Goal: Communication & Community: Ask a question

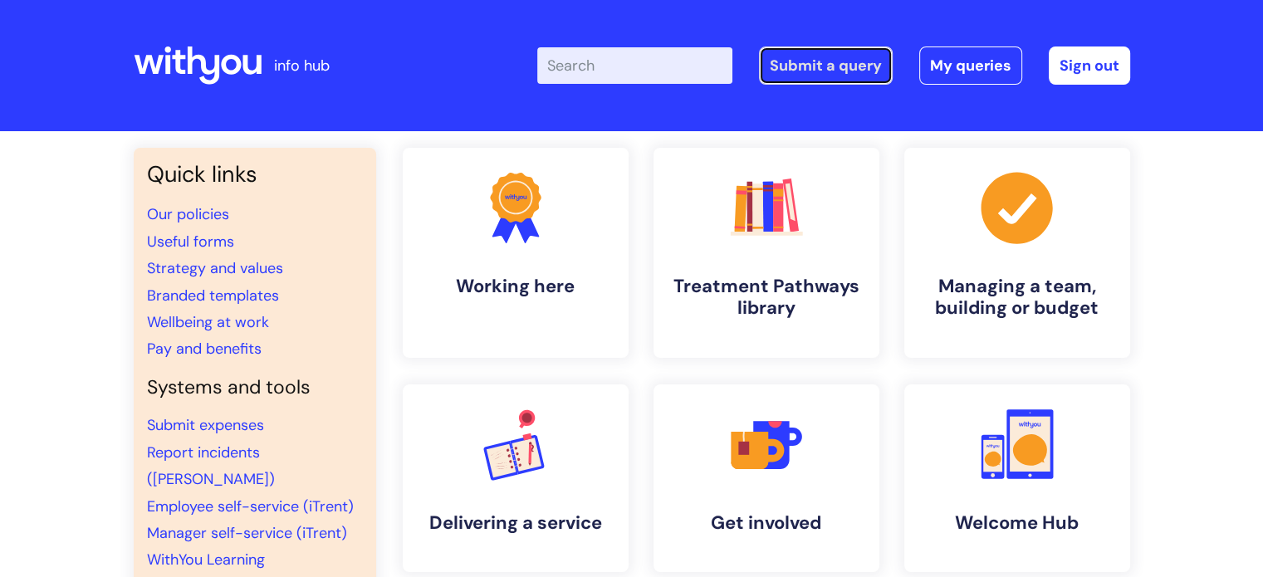
click at [834, 62] on link "Submit a query" at bounding box center [826, 65] width 134 height 38
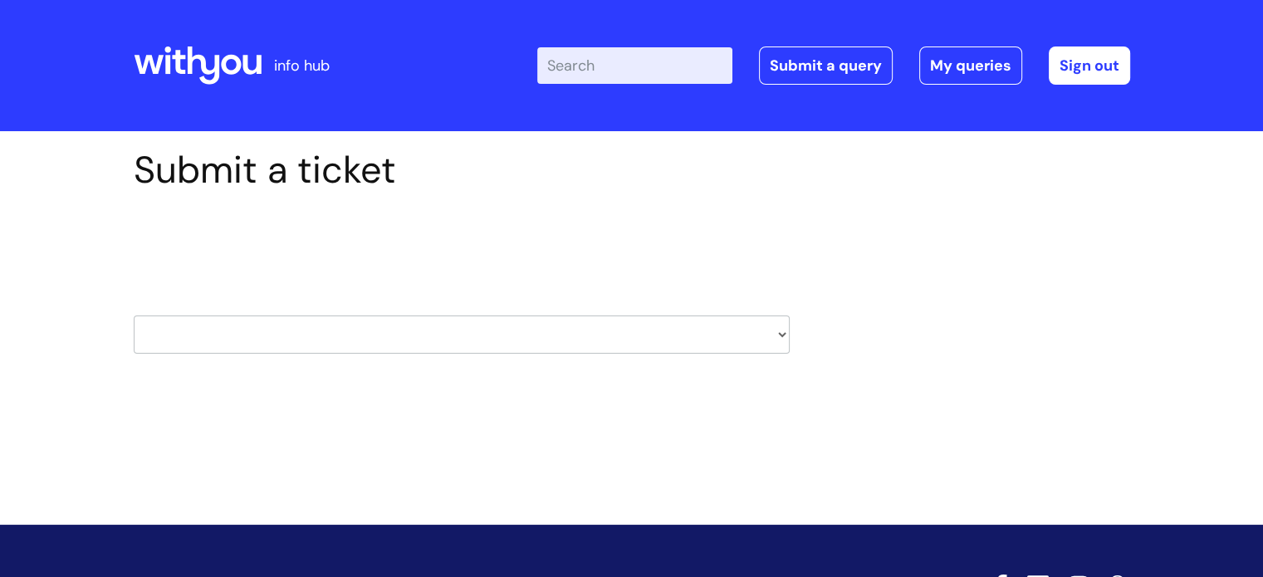
click at [698, 340] on select "HR / People IT and Support Clinical Drug Alerts Finance Accounts Data Support T…" at bounding box center [462, 334] width 656 height 38
select select "learning_and_development"
click at [134, 315] on select "HR / People IT and Support Clinical Drug Alerts Finance Accounts Data Support T…" at bounding box center [462, 334] width 656 height 38
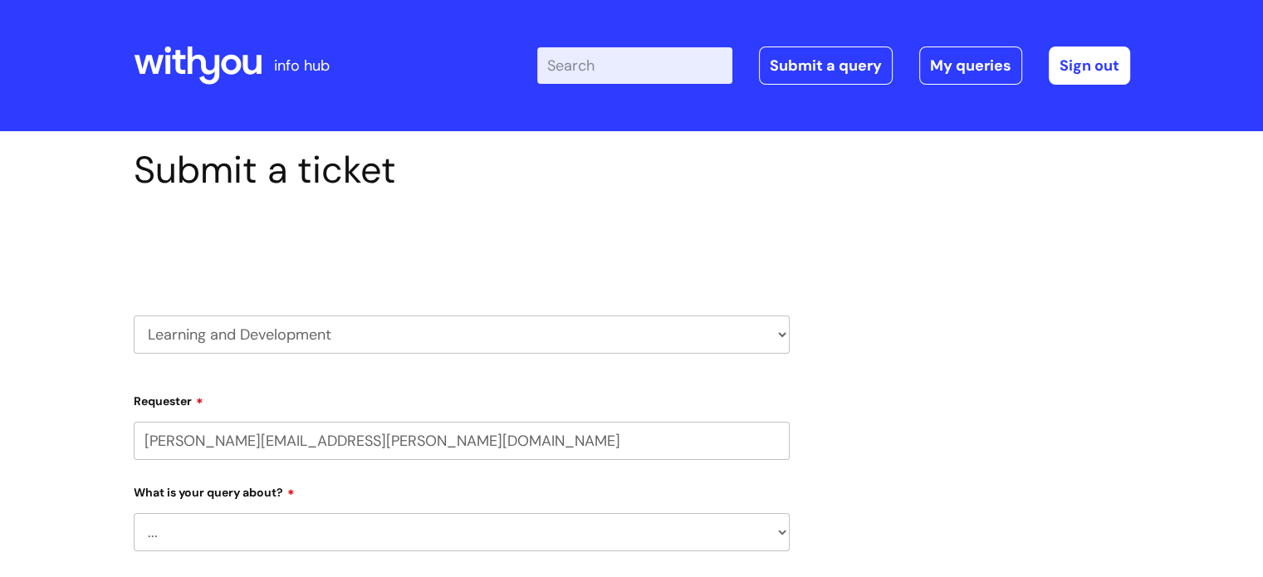
select select "80004286540"
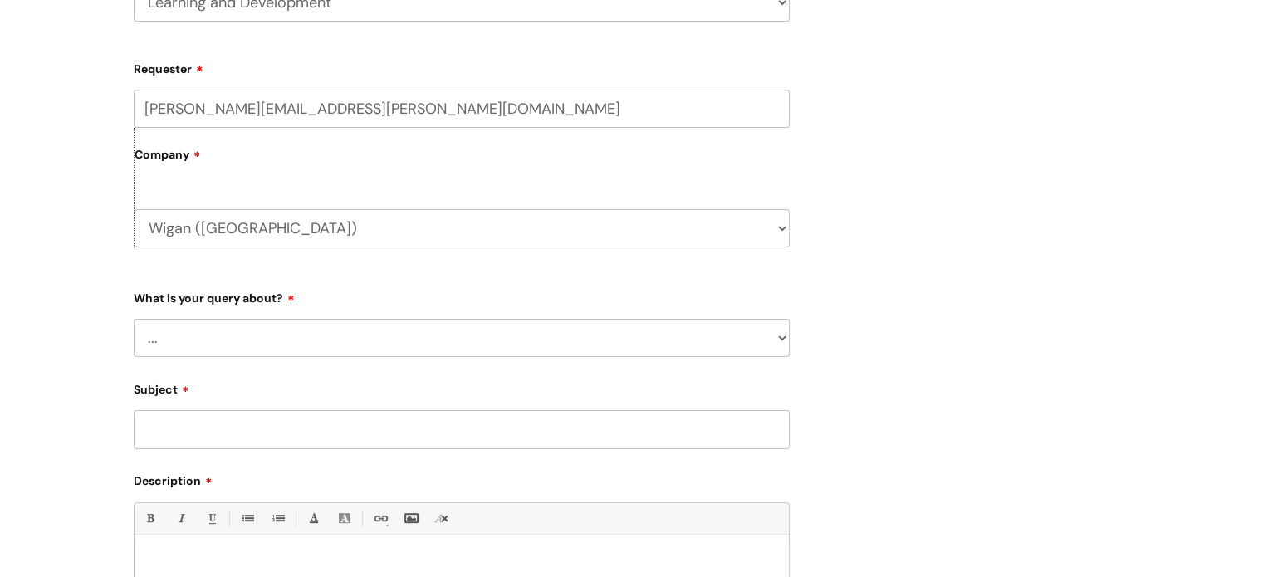
click at [379, 338] on select "... Question about a training course or session booking Ask about apprenticeshi…" at bounding box center [462, 338] width 656 height 38
select select "Give feedback"
click at [134, 319] on select "... Question about a training course or session booking Ask about apprenticeshi…" at bounding box center [462, 338] width 656 height 38
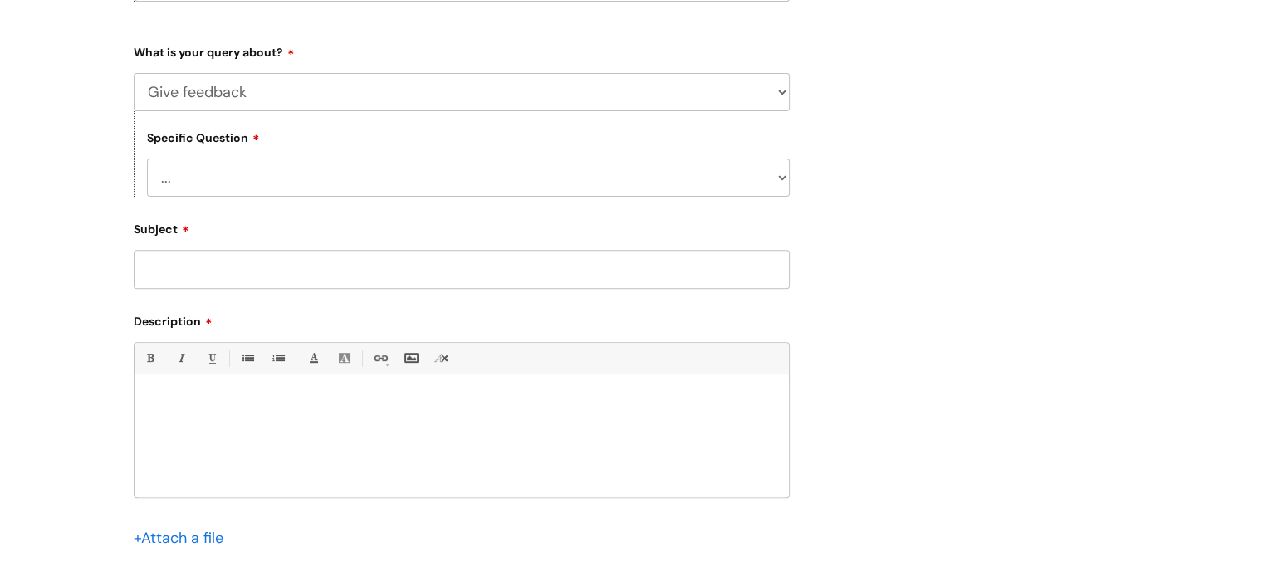
scroll to position [581, 0]
click at [298, 239] on div "Subject" at bounding box center [462, 249] width 656 height 74
click at [295, 255] on input "Subject" at bounding box center [462, 266] width 656 height 38
type input "Development query"
click at [222, 403] on p at bounding box center [461, 399] width 629 height 15
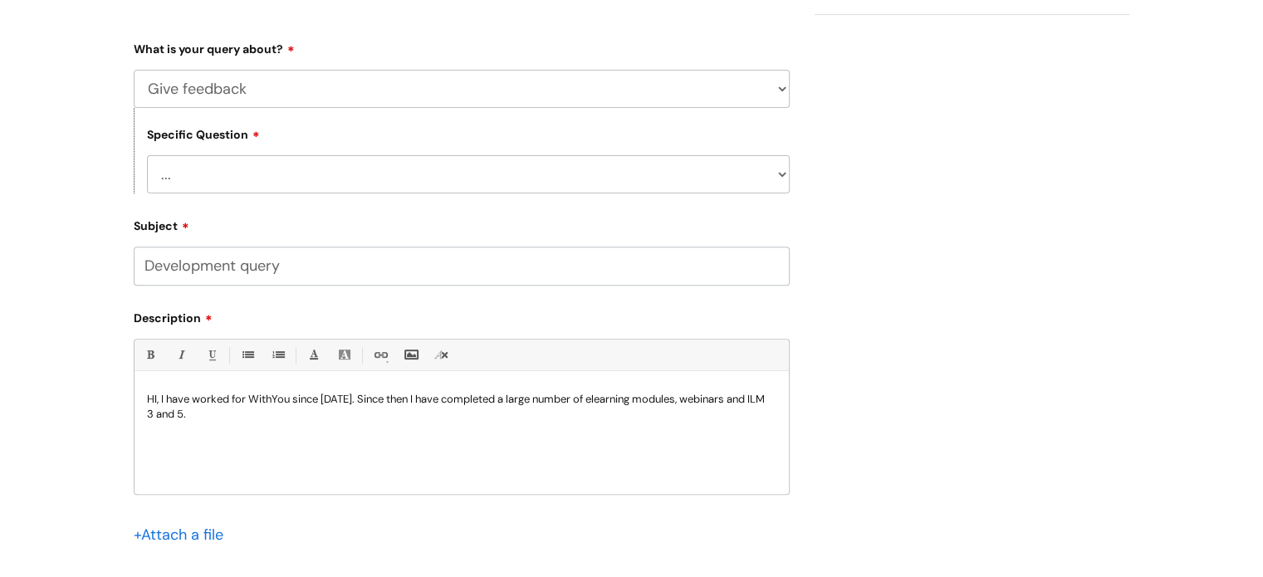
drag, startPoint x: 160, startPoint y: 392, endPoint x: 193, endPoint y: 383, distance: 33.6
click at [160, 392] on div "HI, I have worked for WithYou since 2013. Since then I have completed a large n…" at bounding box center [461, 436] width 654 height 115
click at [256, 412] on p "HI, I am a team leader have worked for WithYou since 2013. Since then I have co…" at bounding box center [461, 407] width 629 height 30
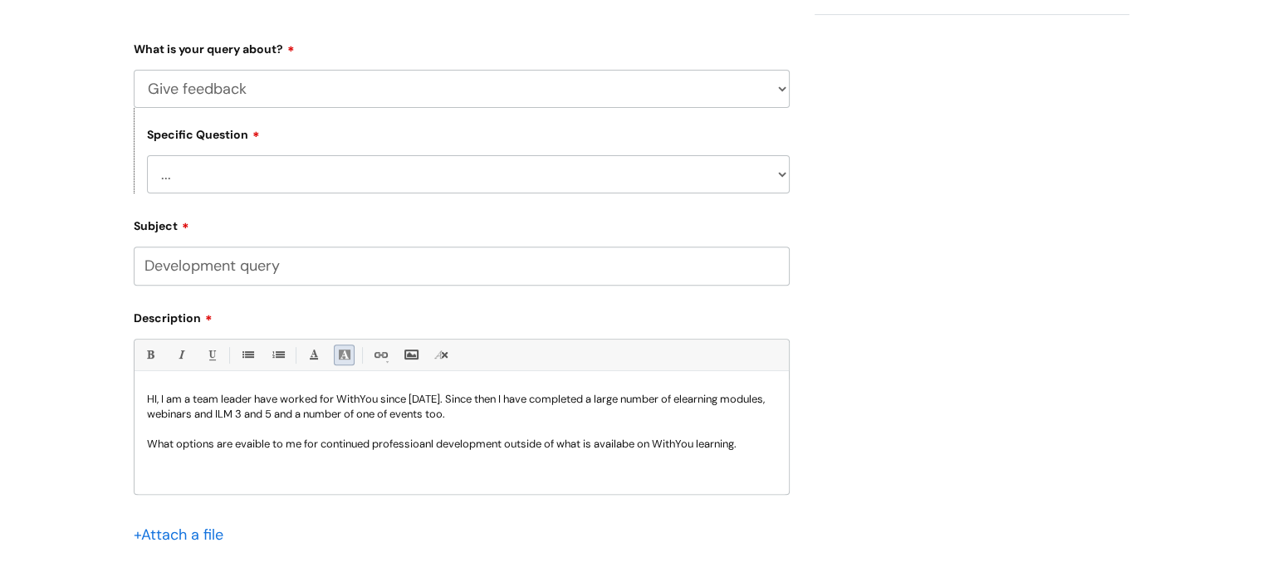
click at [350, 364] on ul "Bold (Ctrl-B) Italic (Ctrl-I) Underline(Ctrl-U) • Unordered List (Ctrl-Shift-7)…" at bounding box center [461, 356] width 654 height 32
click at [619, 446] on p "What options are leviable to me for continued professional development outside …" at bounding box center [461, 444] width 629 height 15
copy p "available"
click at [250, 447] on p "What options are leviable to me for continued professional development outside …" at bounding box center [461, 444] width 629 height 15
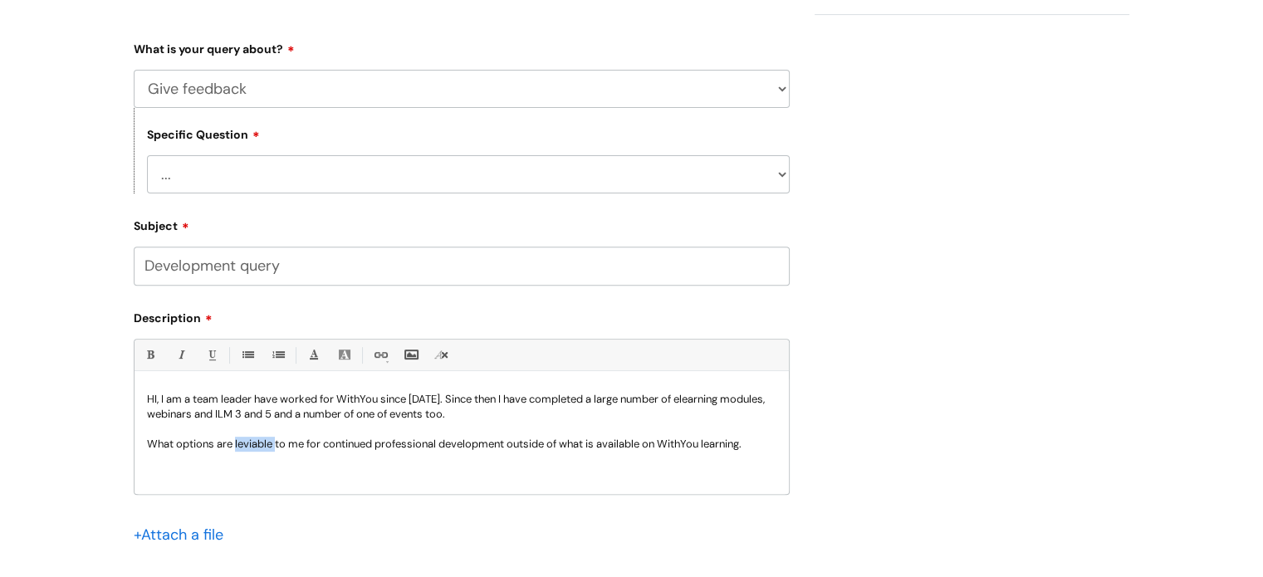
click at [250, 447] on p "What options are leviable to me for continued professional development outside …" at bounding box center [461, 444] width 629 height 15
click at [511, 420] on p "HI, I am a team leader have worked for WithYou since 2013. Since then I have co…" at bounding box center [461, 407] width 629 height 30
click at [760, 444] on p "What options are available to me for continued professional development outside…" at bounding box center [461, 444] width 629 height 15
drag, startPoint x: 616, startPoint y: 398, endPoint x: 594, endPoint y: 398, distance: 21.6
click at [594, 398] on p "HI, I am a team leader have worked for WithYou since 2013. Since then I have co…" at bounding box center [461, 407] width 629 height 30
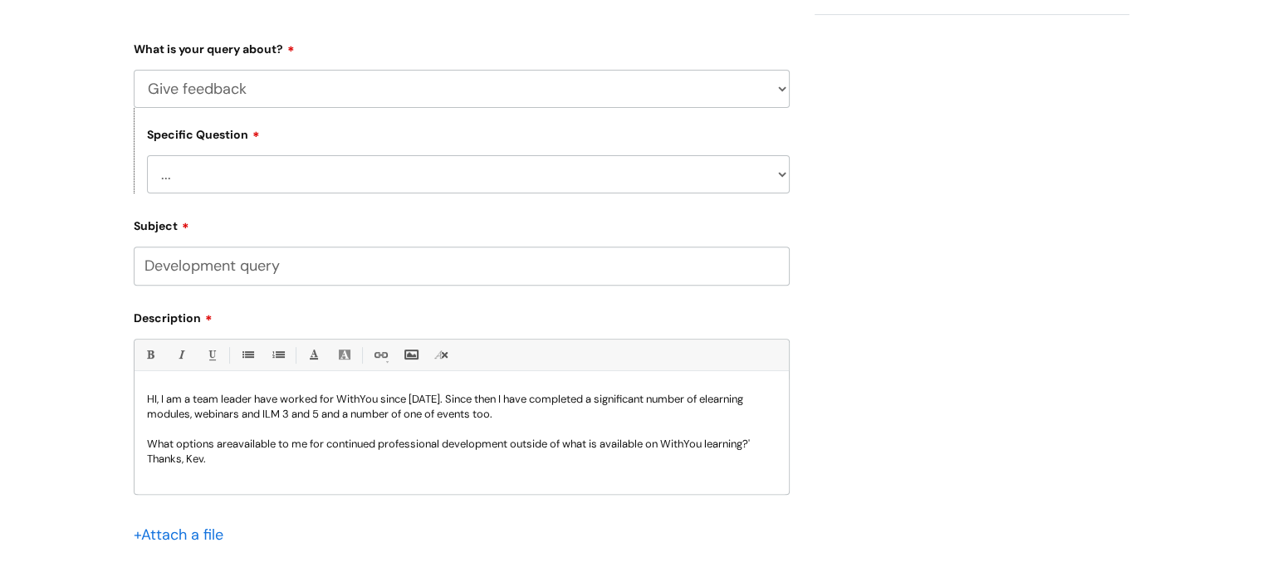
click at [594, 427] on p at bounding box center [461, 429] width 629 height 15
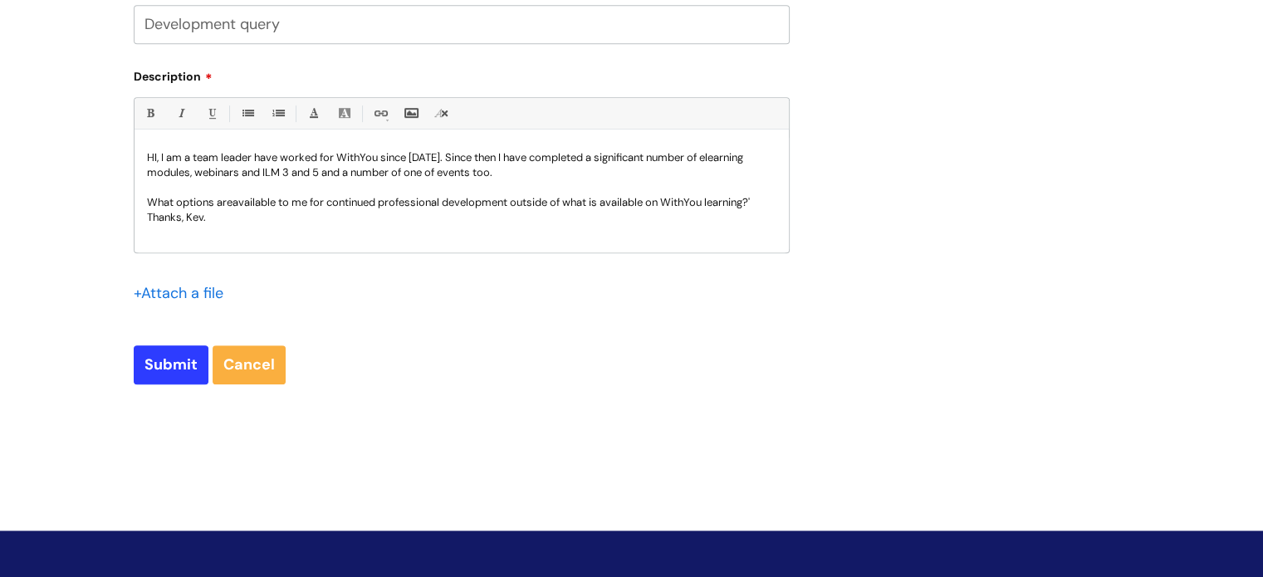
scroll to position [830, 0]
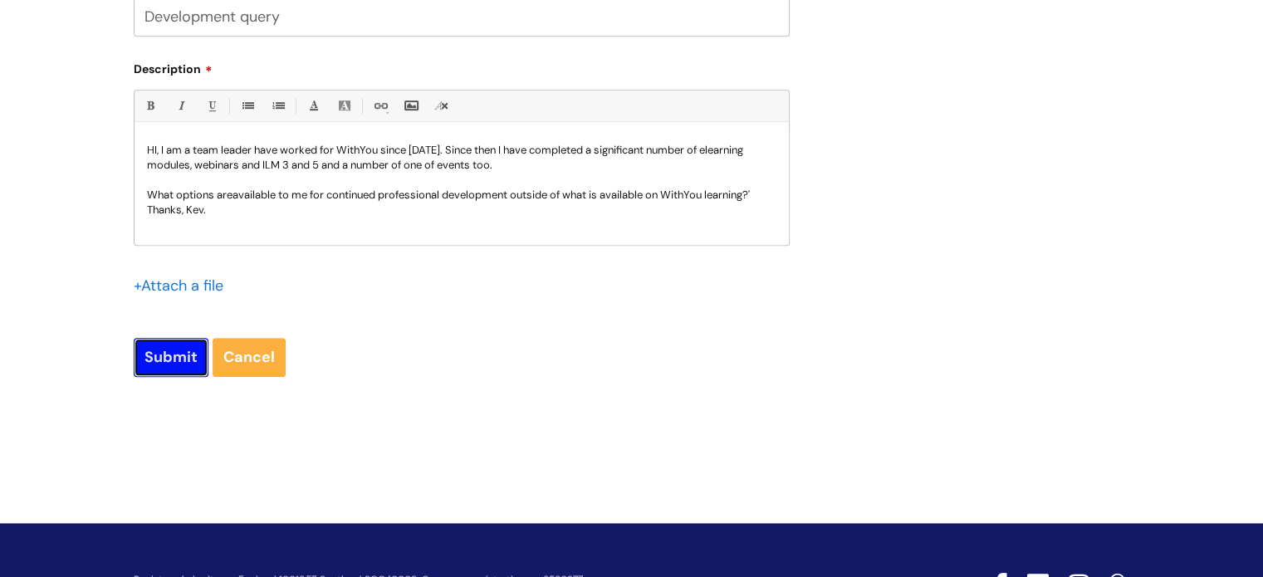
click at [169, 354] on input "Submit" at bounding box center [171, 357] width 75 height 38
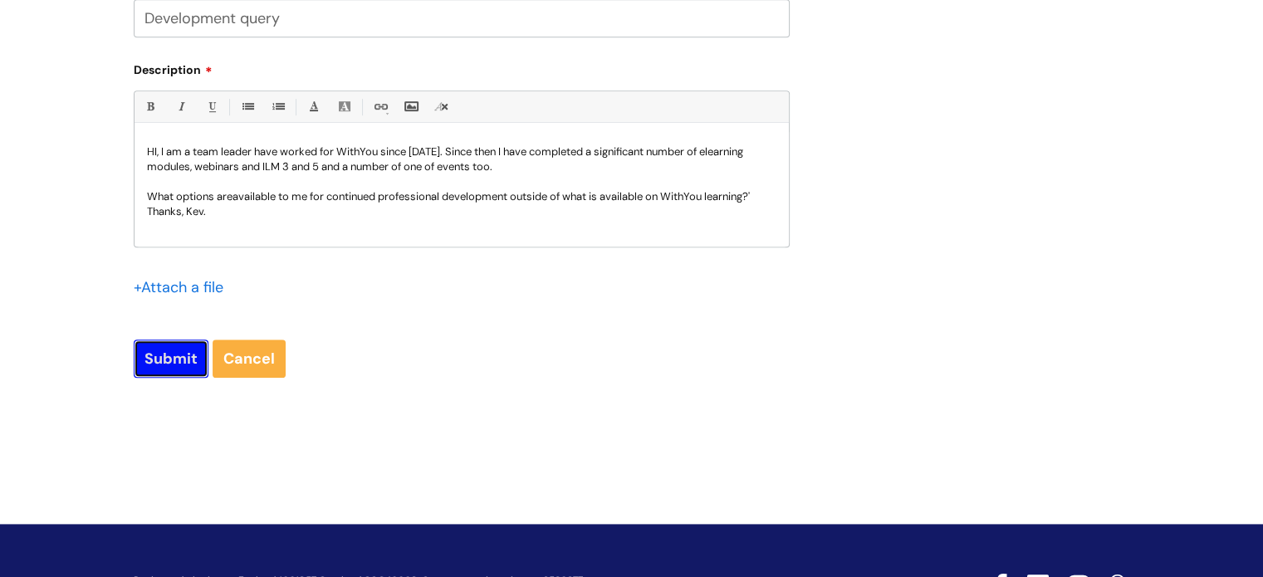
scroll to position [445, 0]
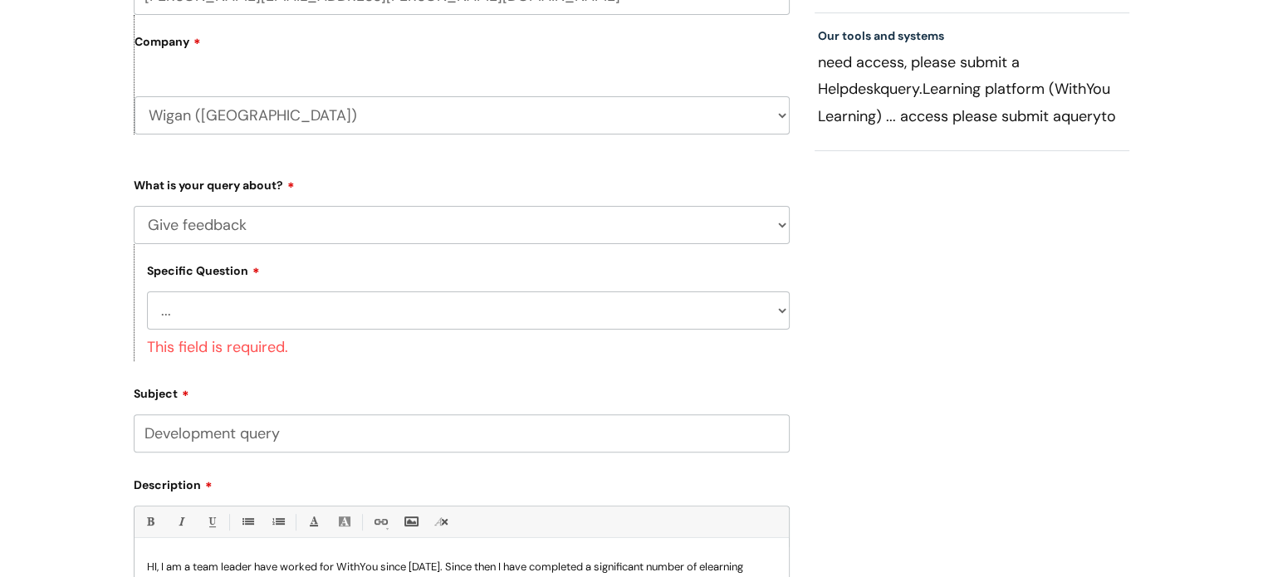
click at [220, 310] on select "... Training course feedback Facilitator feedback Online module or resource fee…" at bounding box center [468, 310] width 643 height 38
select select "General feedback"
click at [147, 291] on select "... Training course feedback Facilitator feedback Online module or resource fee…" at bounding box center [468, 310] width 643 height 38
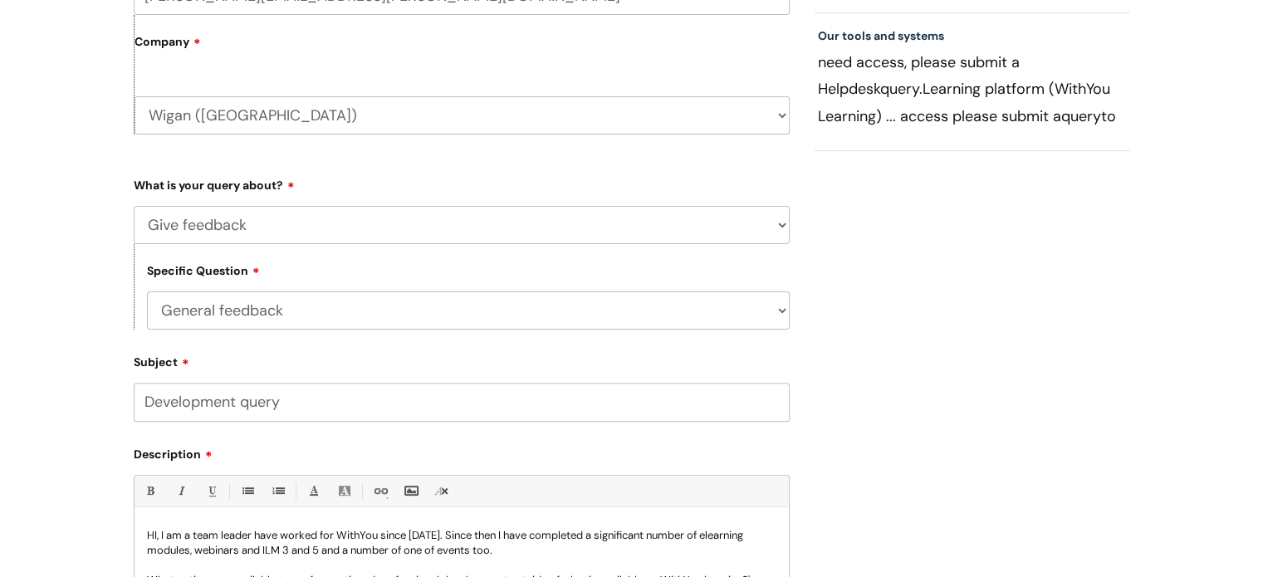
click at [4, 313] on div "Submit a ticket Select issue type HR / People IT and Support Clinical Drug Aler…" at bounding box center [631, 272] width 1263 height 1172
click at [262, 228] on select "... Question about a training course or session booking Ask about apprenticeshi…" at bounding box center [462, 225] width 656 height 38
select select "Something else / not listed here"
click at [134, 206] on select "... Question about a training course or session booking Ask about apprenticeshi…" at bounding box center [462, 225] width 656 height 38
click at [235, 316] on select "... Other" at bounding box center [468, 310] width 643 height 38
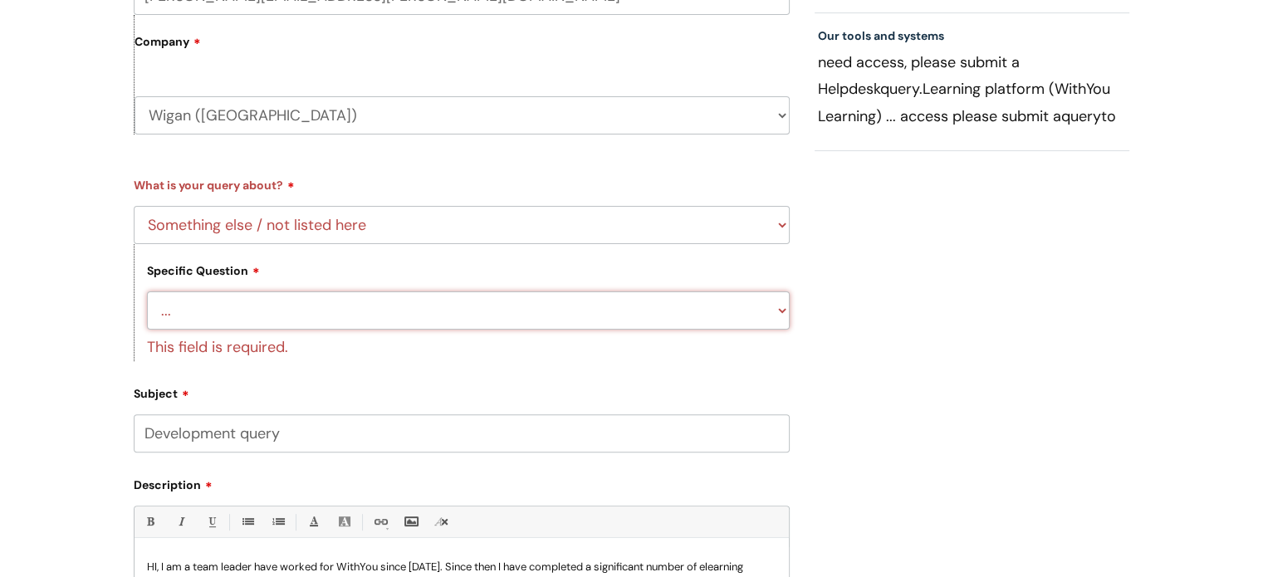
select select "Other"
click at [147, 291] on select "... Other" at bounding box center [468, 310] width 643 height 38
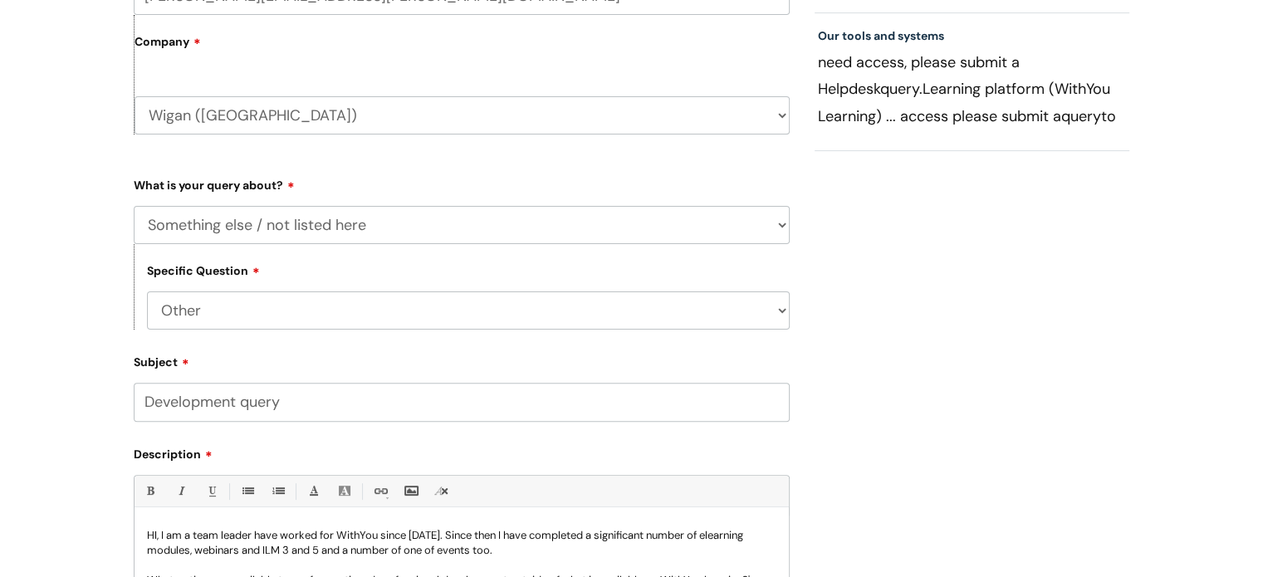
click at [70, 312] on div "Submit a ticket Select issue type HR / People IT and Support Clinical Drug Aler…" at bounding box center [631, 272] width 1263 height 1172
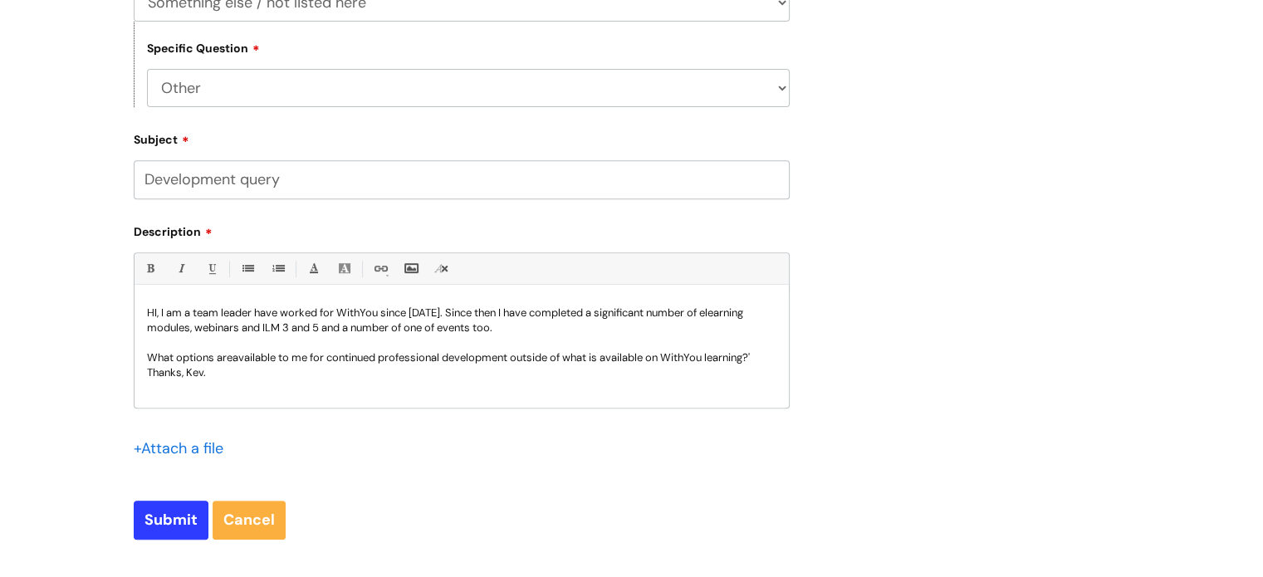
scroll to position [860, 0]
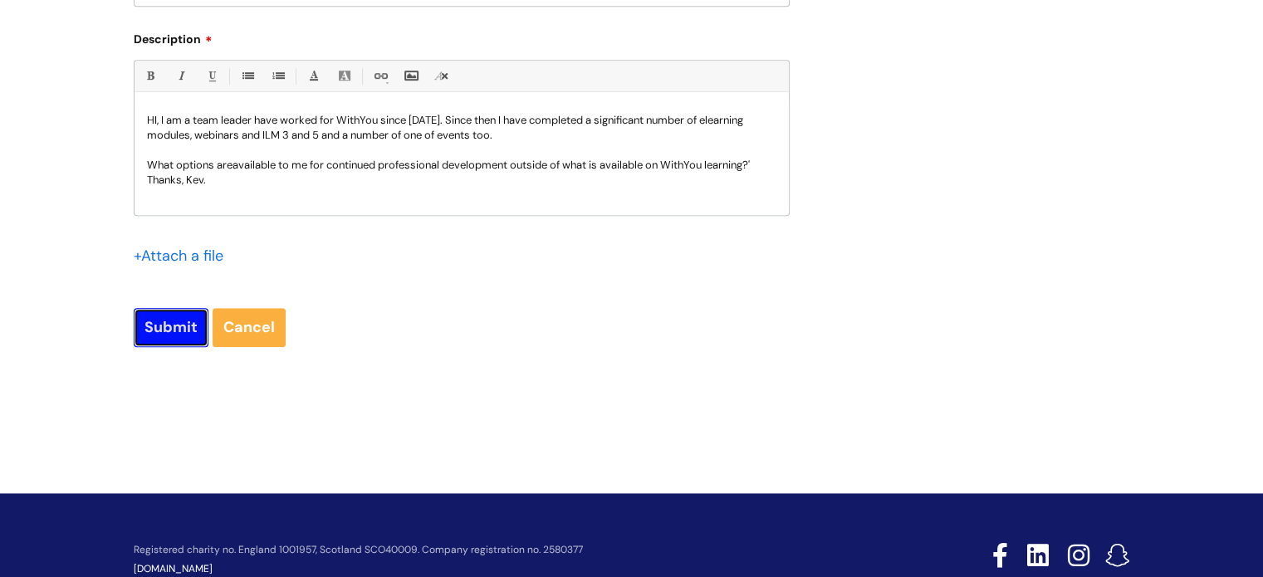
click at [188, 324] on input "Submit" at bounding box center [171, 327] width 75 height 38
type input "Please Wait..."
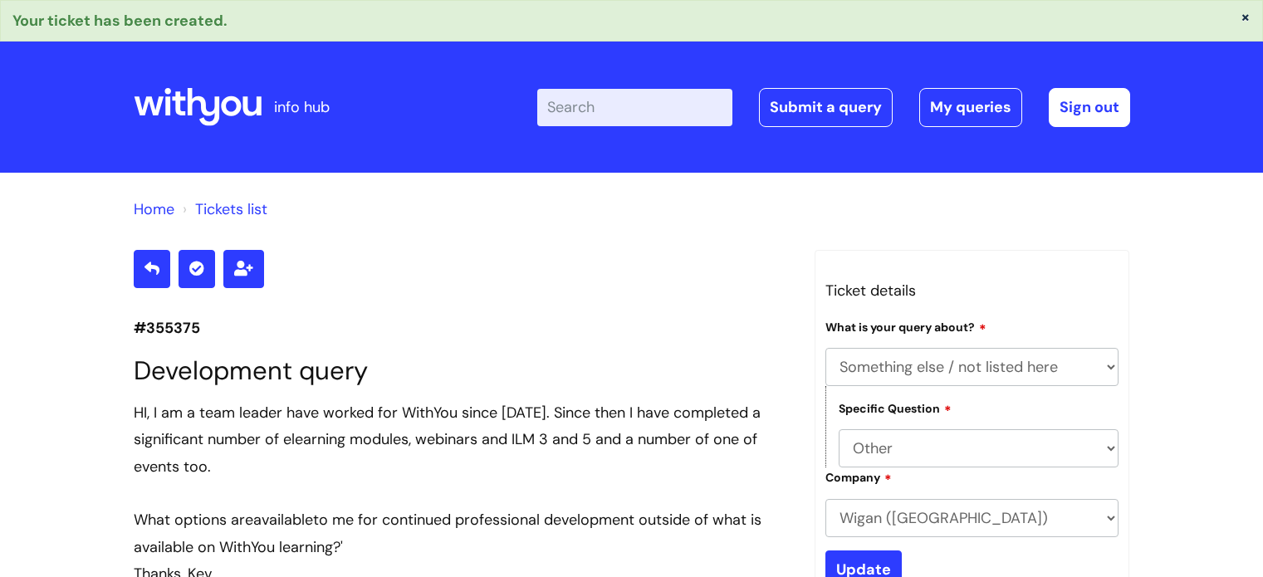
select select "Something else / not listed here"
select select "Other"
click at [819, 101] on link "Submit a query" at bounding box center [826, 107] width 134 height 38
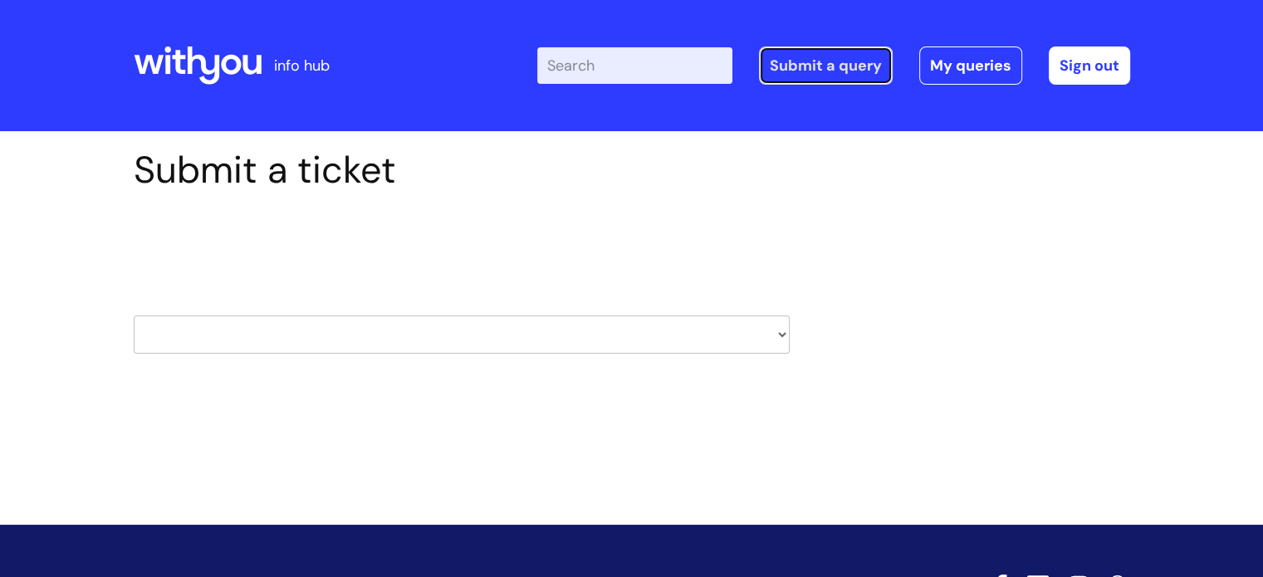
click at [813, 70] on link "Submit a query" at bounding box center [826, 65] width 134 height 38
click at [320, 340] on select "HR / People IT and Support Clinical Drug Alerts Finance Accounts Data Support T…" at bounding box center [462, 334] width 656 height 38
select select "learning_and_development"
click at [134, 315] on select "HR / People IT and Support Clinical Drug Alerts Finance Accounts Data Support T…" at bounding box center [462, 334] width 656 height 38
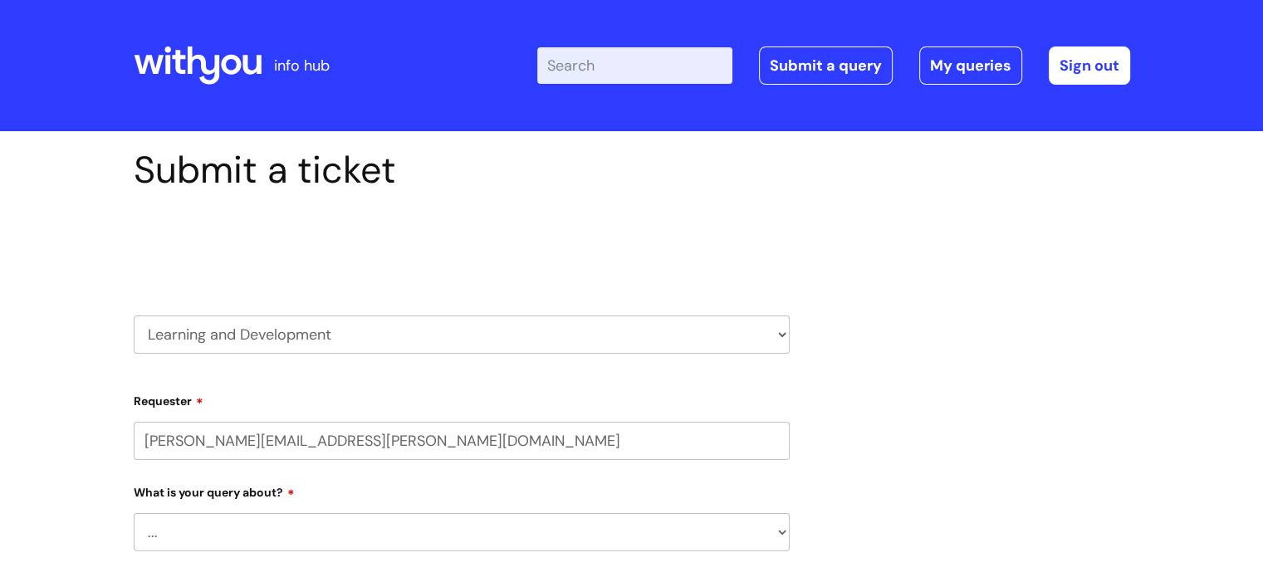
select select "80004286540"
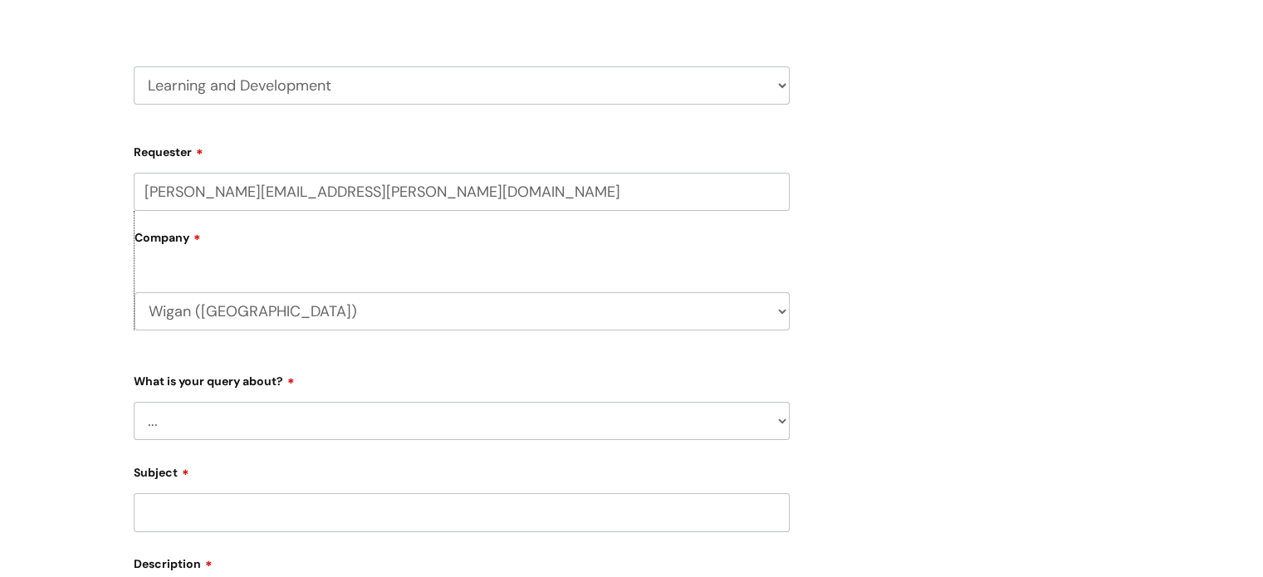
click at [335, 419] on select "... Question about a training course or session booking Ask about apprenticeshi…" at bounding box center [462, 421] width 656 height 38
select select "Question about a training course or session booking"
click at [134, 402] on select "... Question about a training course or session booking Ask about apprenticeshi…" at bounding box center [462, 421] width 656 height 38
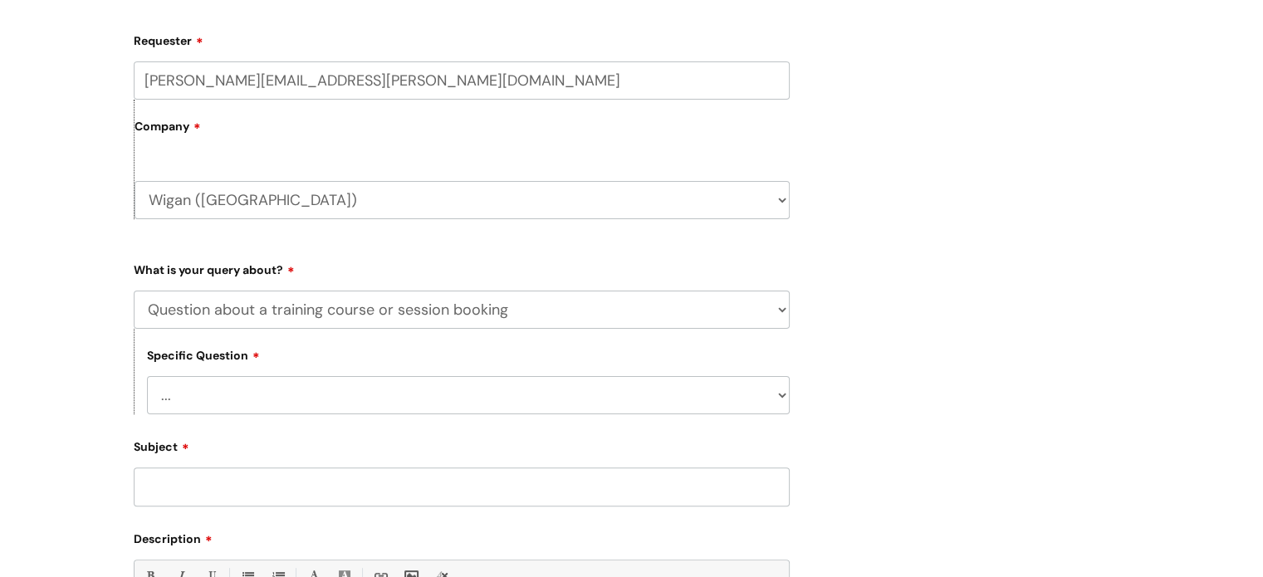
scroll to position [498, 0]
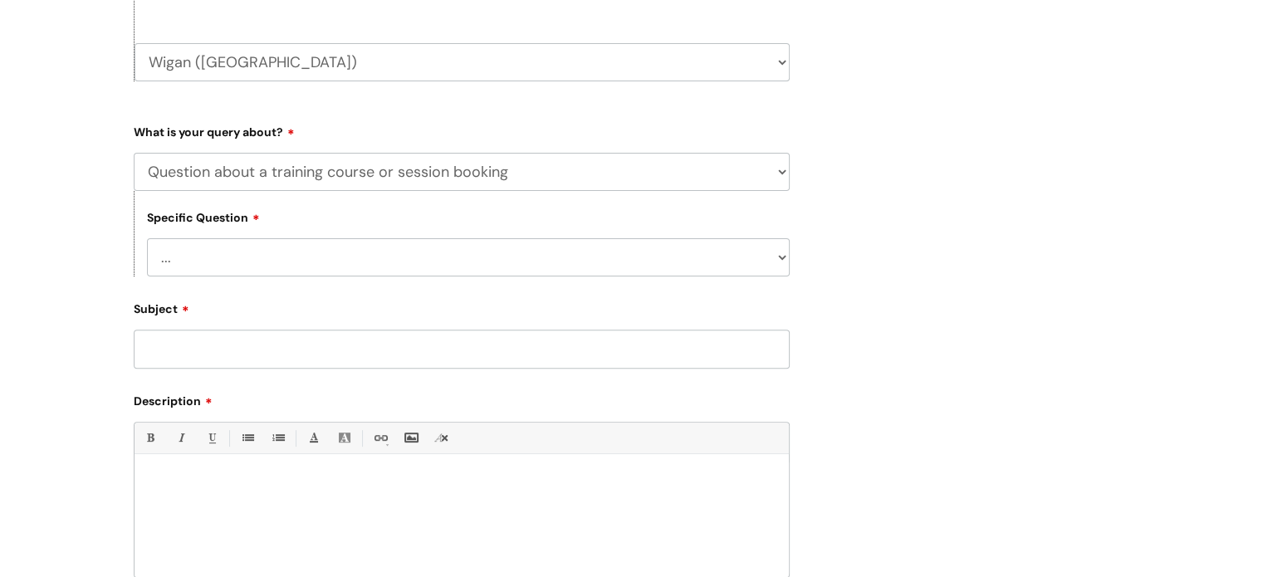
click at [307, 262] on select "... Training booking request Training dates/timetable Enquiry about a topic or …" at bounding box center [468, 257] width 643 height 38
select select "Enquiry about a topic or course not listed"
click at [147, 239] on select "... Training booking request Training dates/timetable Enquiry about a topic or …" at bounding box center [468, 257] width 643 height 38
click at [282, 329] on div "Subject" at bounding box center [462, 332] width 656 height 74
click at [266, 341] on input "Subject" at bounding box center [462, 349] width 656 height 38
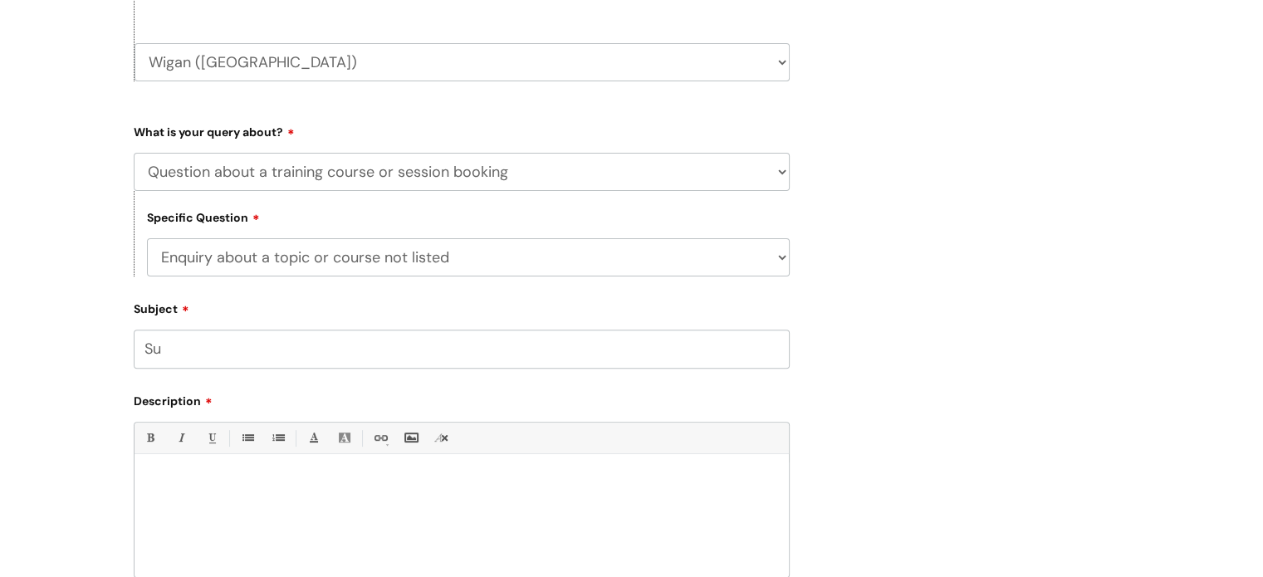
type input "S"
click at [293, 349] on input "Substance Misuse" at bounding box center [462, 349] width 656 height 38
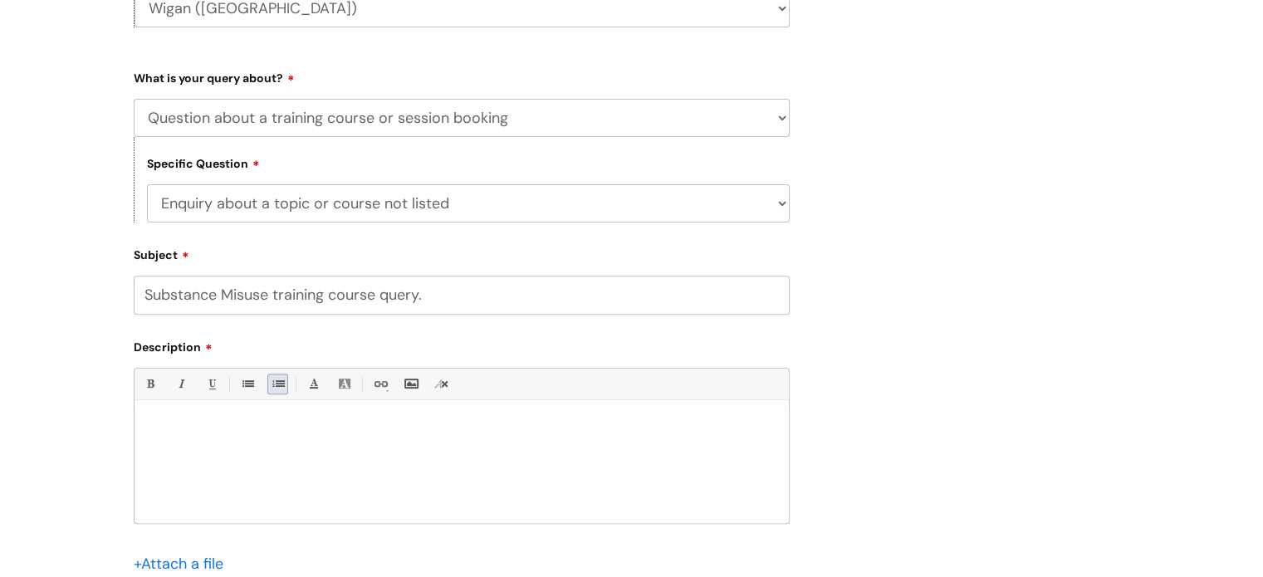
scroll to position [581, 0]
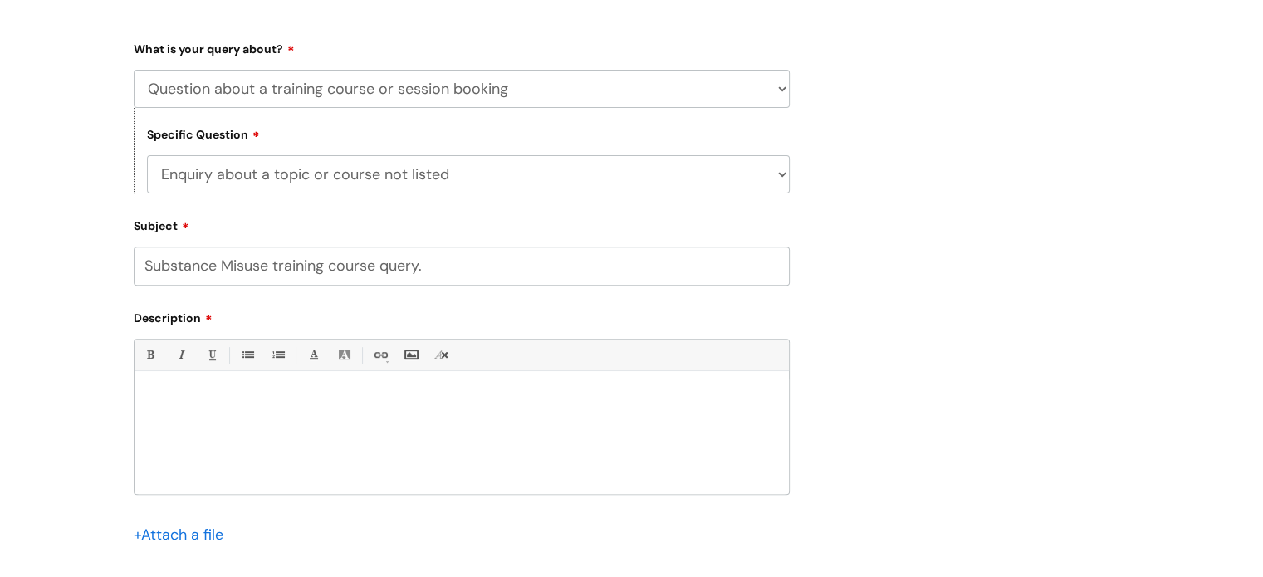
type input "Substance Misuse training course query."
click at [232, 404] on p at bounding box center [461, 399] width 629 height 15
click at [515, 394] on p "Hi, Over the last number of year we have recruited a number of people" at bounding box center [461, 399] width 629 height 15
drag, startPoint x: 301, startPoint y: 398, endPoint x: 382, endPoint y: 321, distance: 111.0
click at [301, 395] on p "Hi, Over the last number of year we have recruited a number of people" at bounding box center [461, 399] width 629 height 15
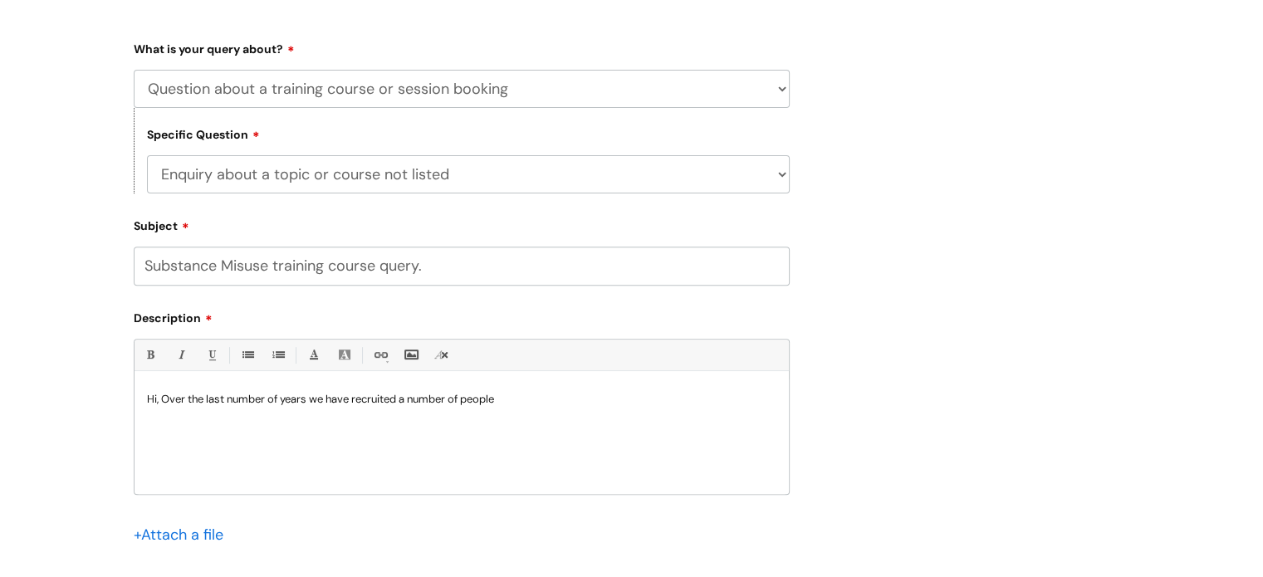
click at [169, 398] on p "Hi, Over the last number of years we have recruited a number of people" at bounding box center [461, 399] width 629 height 15
click at [638, 397] on p "Hi, over the last number of years we have recruited a number of people who have…" at bounding box center [461, 399] width 629 height 15
click at [653, 398] on p "Hi, over the last number of years we have recruited a number of people who have…" at bounding box center [461, 399] width 629 height 15
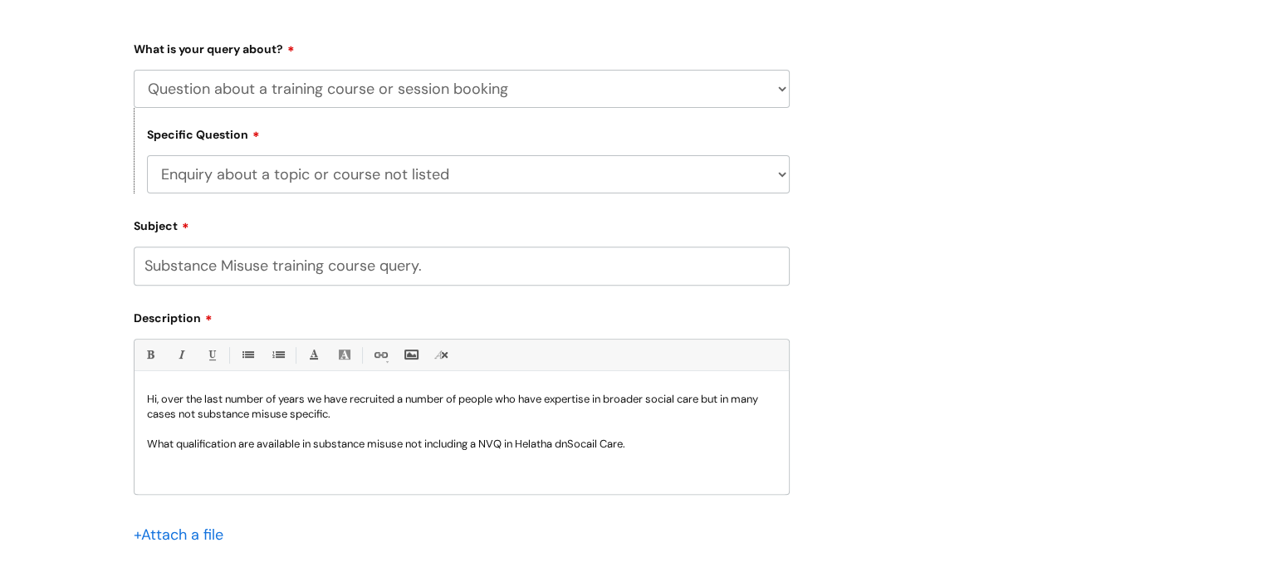
click at [233, 438] on p "What qualification are available in substance misuse not including a NVQ in Hel…" at bounding box center [461, 444] width 629 height 15
drag, startPoint x: 561, startPoint y: 438, endPoint x: 601, endPoint y: 412, distance: 47.4
click at [568, 431] on div "Hi, over the last number of years we have recruited a number of people who have…" at bounding box center [461, 436] width 654 height 115
click at [655, 442] on p "What qualifications are available in substance misuse not including a NVQ in He…" at bounding box center [461, 444] width 629 height 15
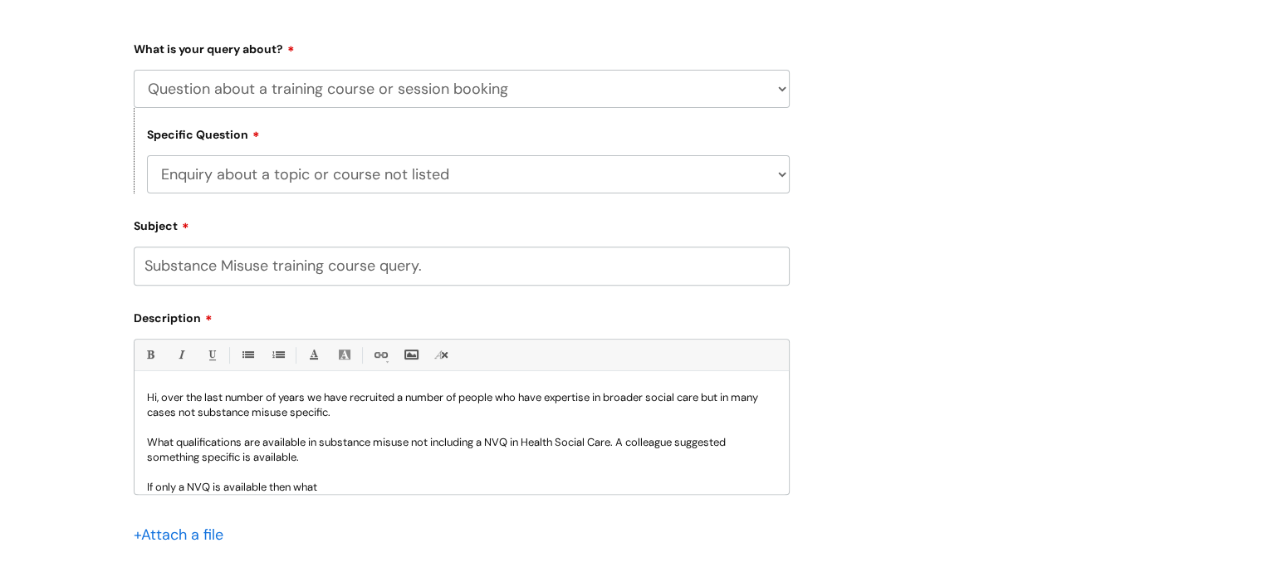
click at [623, 438] on p "What qualifications are available in substance misuse not including a NVQ in He…" at bounding box center [461, 450] width 629 height 30
click at [322, 457] on p "What qualifications are available in substance misuse not including a NVQ in He…" at bounding box center [461, 450] width 629 height 30
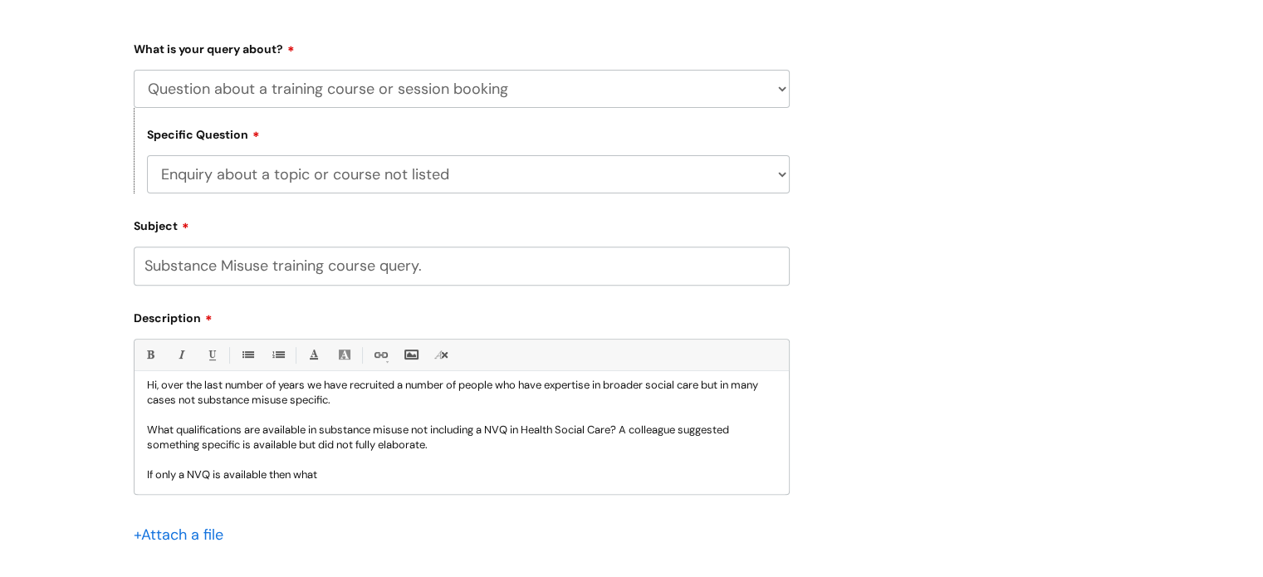
click at [340, 474] on p "If only a NVQ is available then what" at bounding box center [461, 474] width 629 height 15
click at [594, 467] on p at bounding box center [461, 459] width 629 height 15
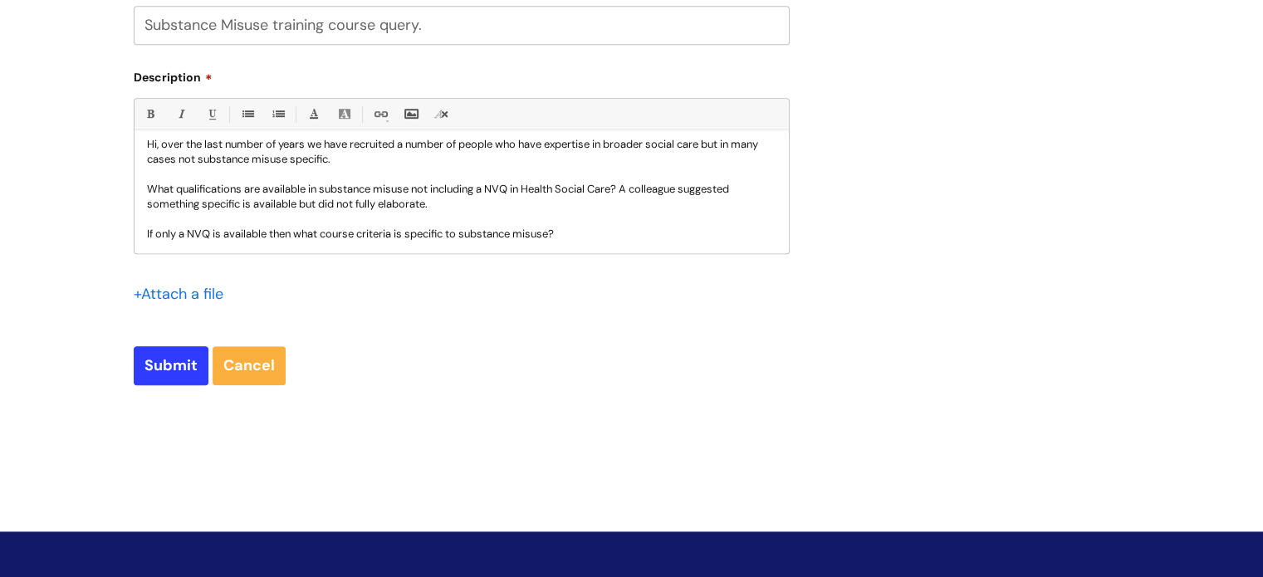
scroll to position [830, 0]
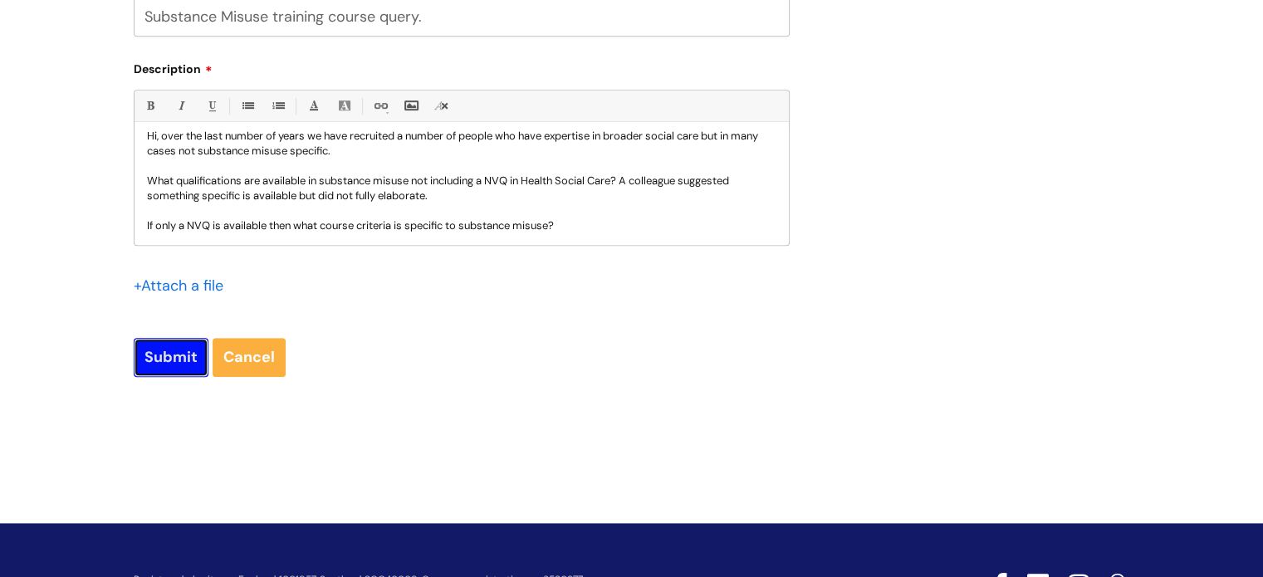
click at [135, 358] on input "Submit" at bounding box center [171, 357] width 75 height 38
type input "Please Wait..."
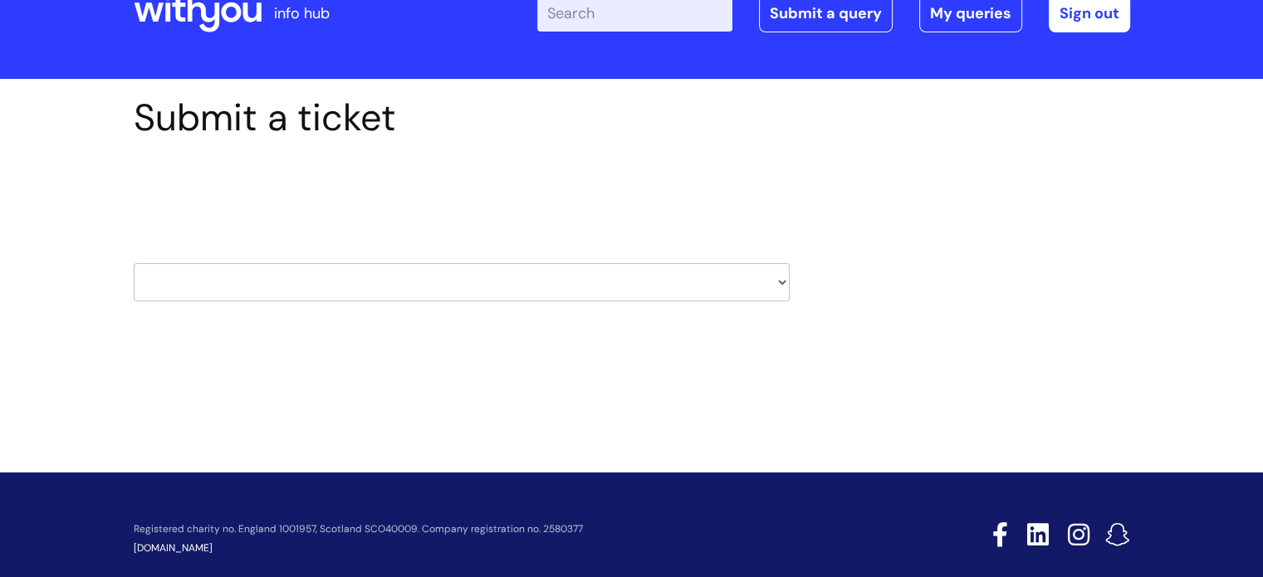
scroll to position [80, 0]
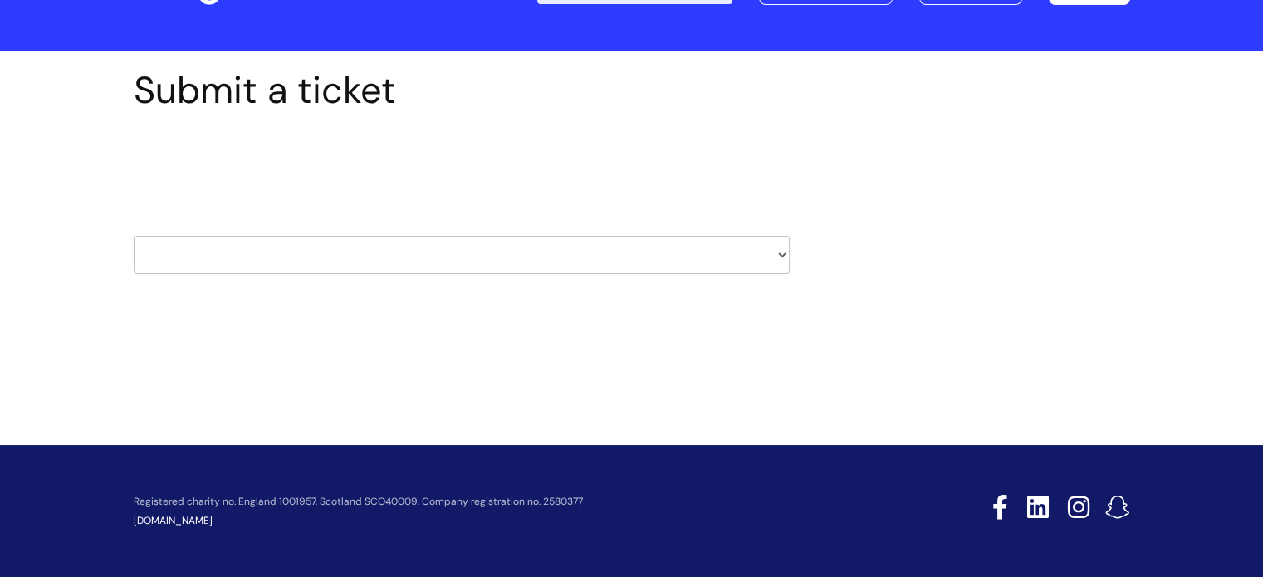
click at [345, 249] on select "HR / People IT and Support Clinical Drug Alerts Finance Accounts Data Support T…" at bounding box center [462, 255] width 656 height 38
select select "it_and_support"
click at [134, 236] on select "HR / People IT and Support Clinical Drug Alerts Finance Accounts Data Support T…" at bounding box center [462, 255] width 656 height 38
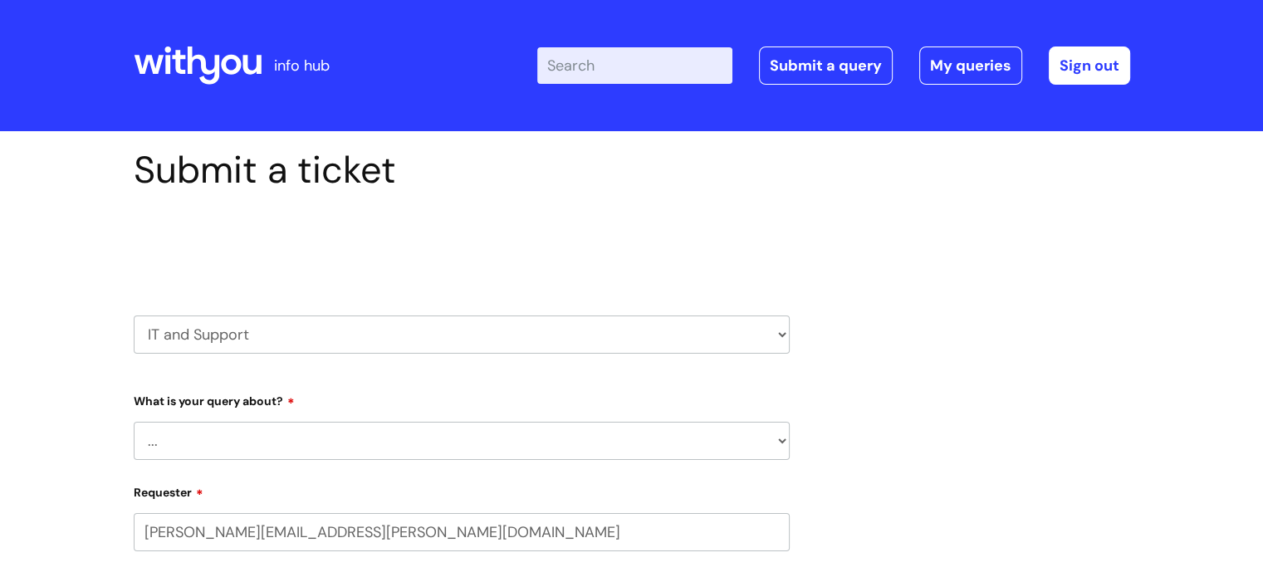
select select "80004286540"
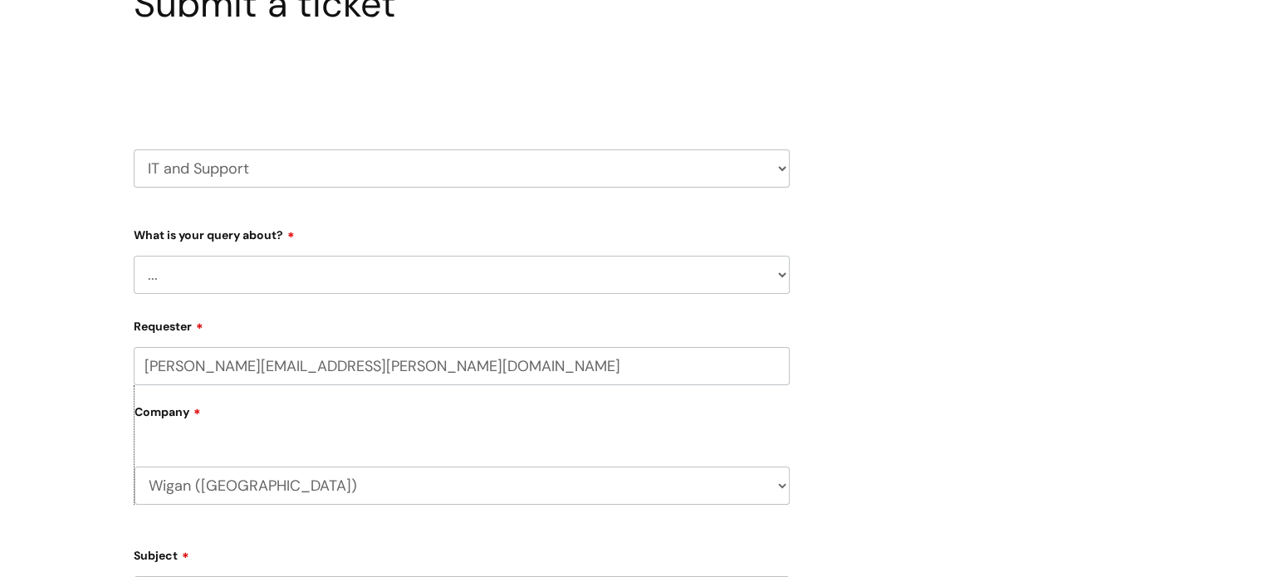
click at [249, 271] on select "... Mobile Phone Reset & MFA Accounts, Starters and Leavers IT Hardware issue I…" at bounding box center [462, 275] width 656 height 38
click at [241, 172] on select "HR / People IT and Support Clinical Drug Alerts Finance Accounts Data Support T…" at bounding box center [462, 168] width 656 height 38
select select "systems"
click at [134, 149] on select "HR / People IT and Support Clinical Drug Alerts Finance Accounts Data Support T…" at bounding box center [462, 168] width 656 height 38
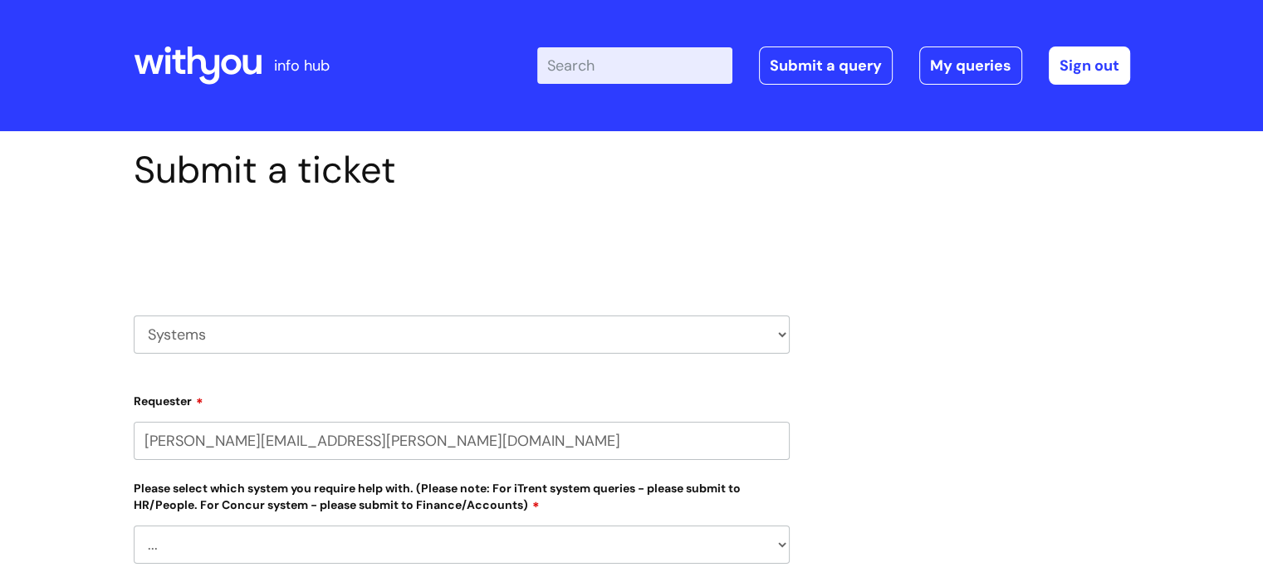
select select "80004286540"
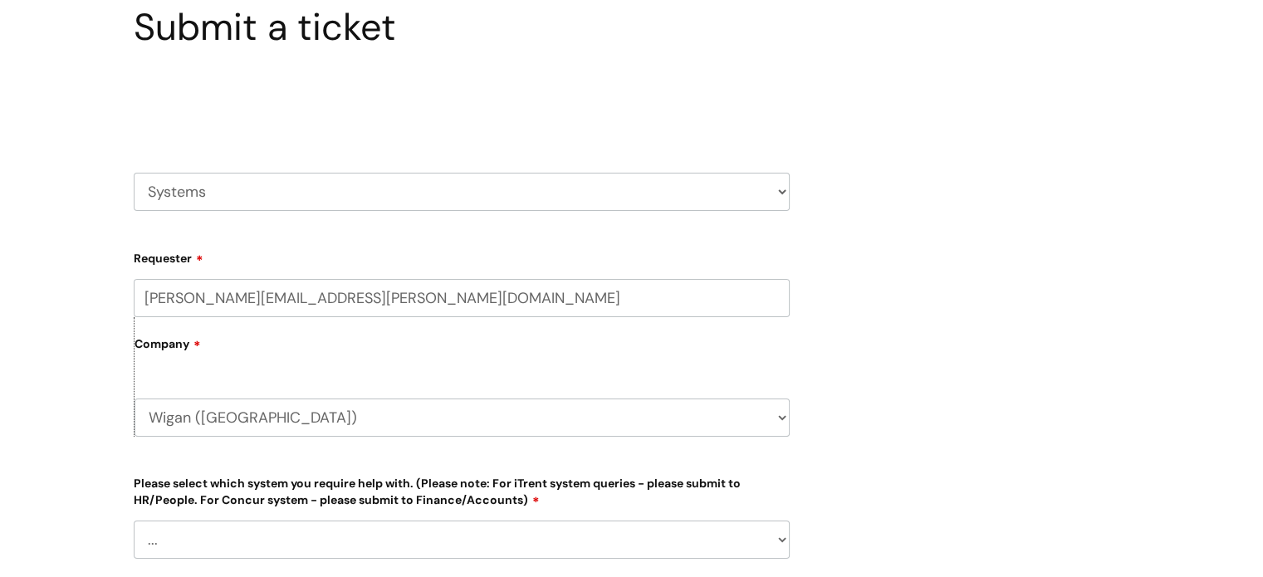
scroll to position [332, 0]
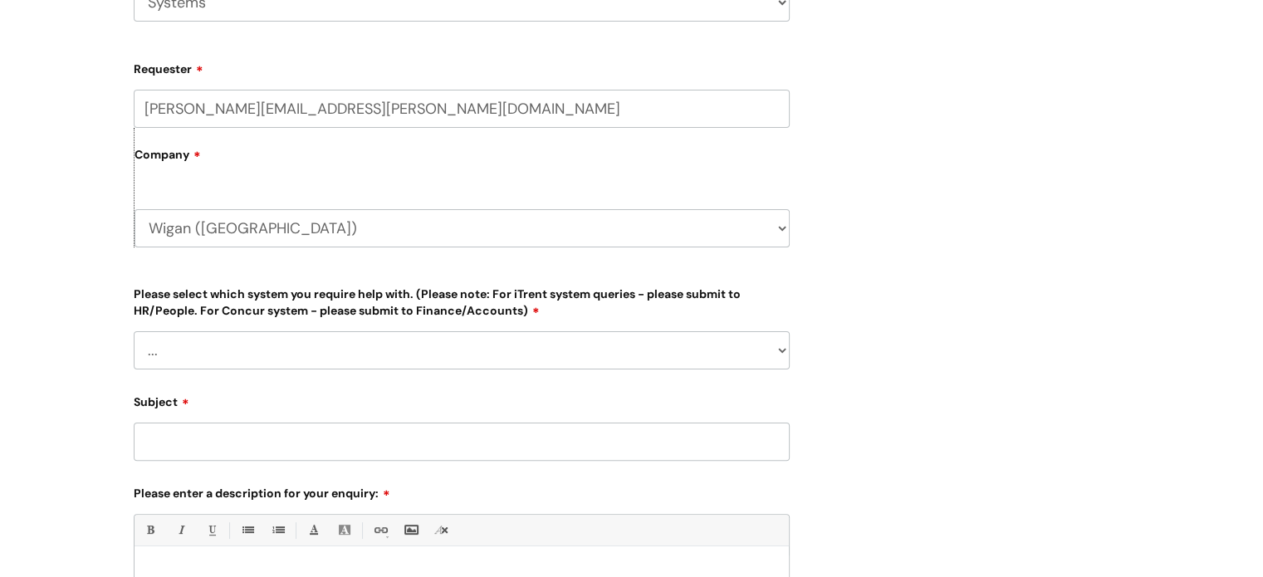
click at [229, 345] on select "... Ulysses Helpdesk Monday.com Nebula fault ILLY CarePath fault Halo fault E-c…" at bounding box center [462, 350] width 656 height 38
drag, startPoint x: 78, startPoint y: 236, endPoint x: 89, endPoint y: 234, distance: 10.9
click at [78, 236] on div "Submit a ticket Select issue type HR / People IT and Support Clinical Drug Aler…" at bounding box center [631, 348] width 1263 height 1098
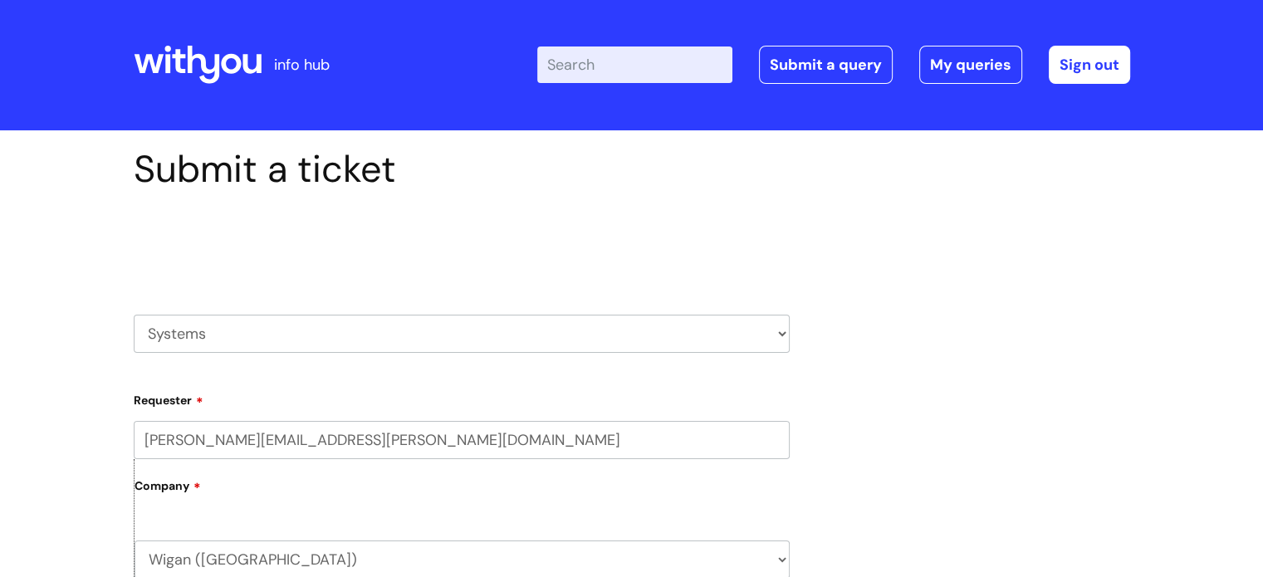
scroll to position [0, 0]
click at [222, 328] on select "HR / People IT and Support Clinical Drug Alerts Finance Accounts Data Support T…" at bounding box center [462, 334] width 656 height 38
select select "it_and_support"
click at [134, 315] on select "HR / People IT and Support Clinical Drug Alerts Finance Accounts Data Support T…" at bounding box center [462, 334] width 656 height 38
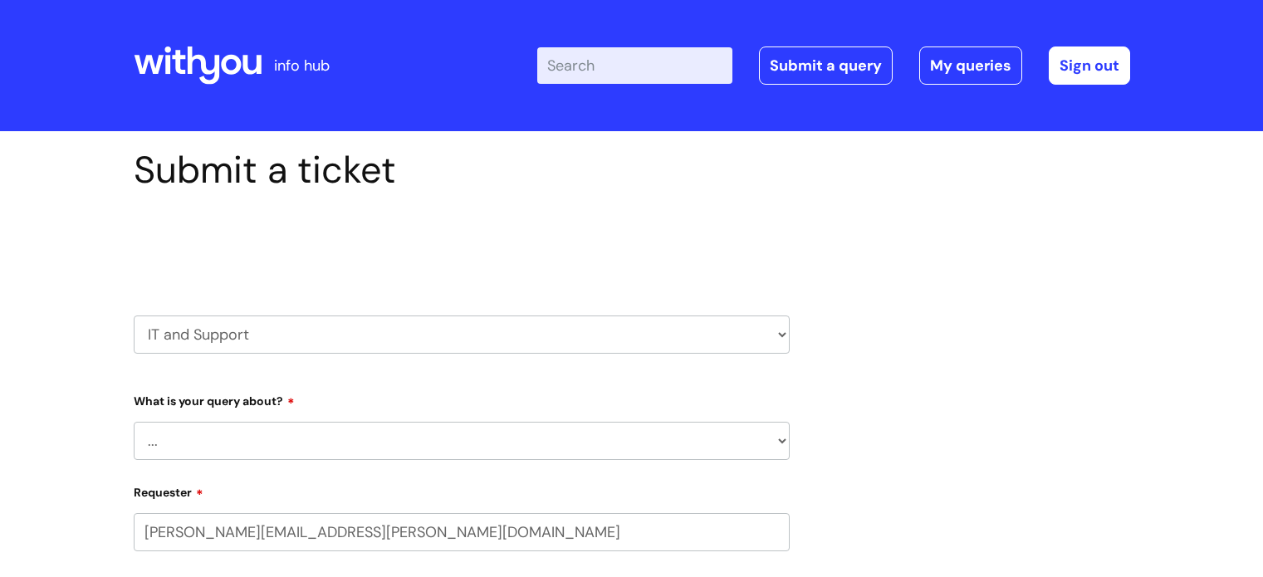
scroll to position [166, 0]
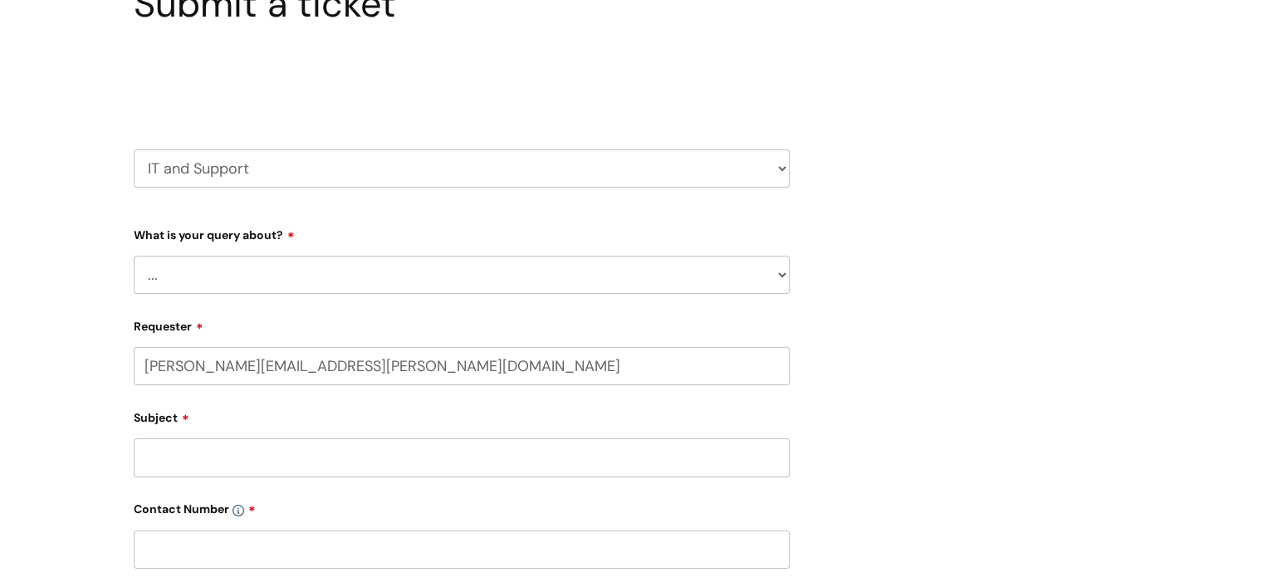
select select "80004286540"
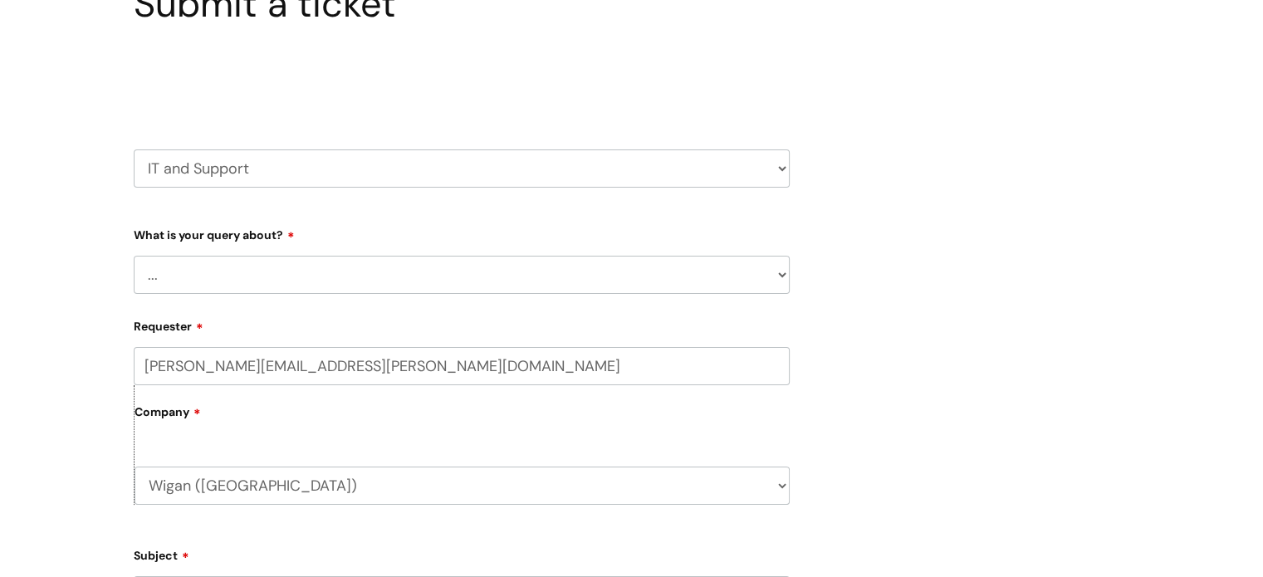
click at [262, 281] on select "... Mobile Phone Reset & MFA Accounts, Starters and Leavers IT Hardware issue I…" at bounding box center [462, 275] width 656 height 38
select select "Something Else"
click at [134, 256] on select "... Mobile Phone Reset & MFA Accounts, Starters and Leavers IT Hardware issue I…" at bounding box center [462, 275] width 656 height 38
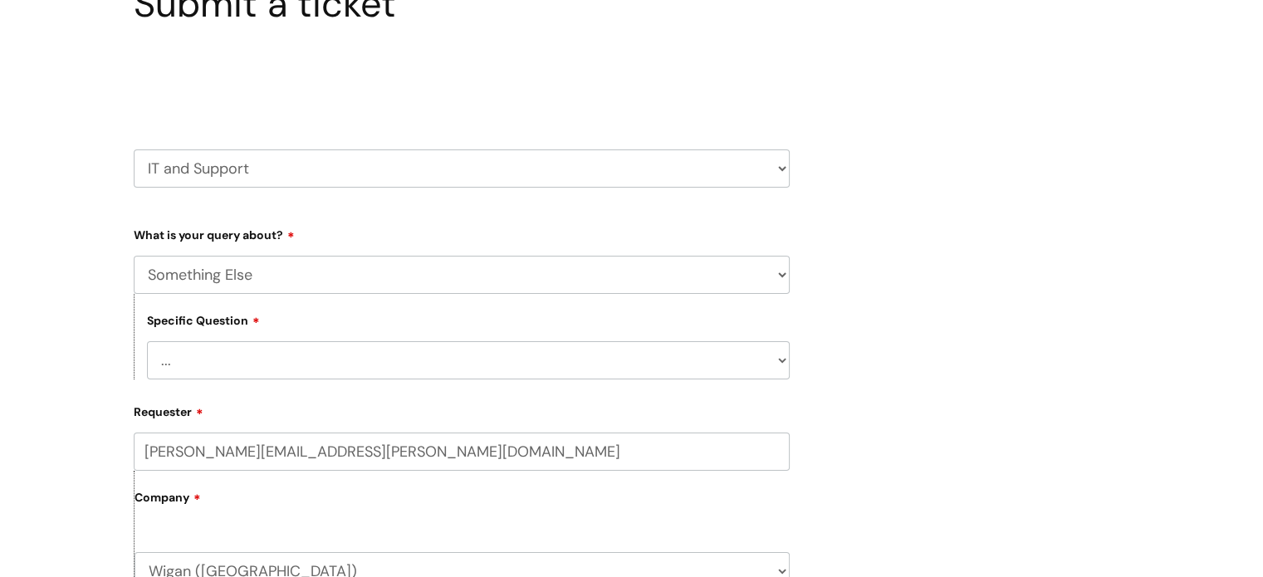
click at [266, 372] on select "... My problem is not listed" at bounding box center [468, 360] width 643 height 38
select select "My problem is not listed"
click at [147, 341] on select "... My problem is not listed" at bounding box center [468, 360] width 643 height 38
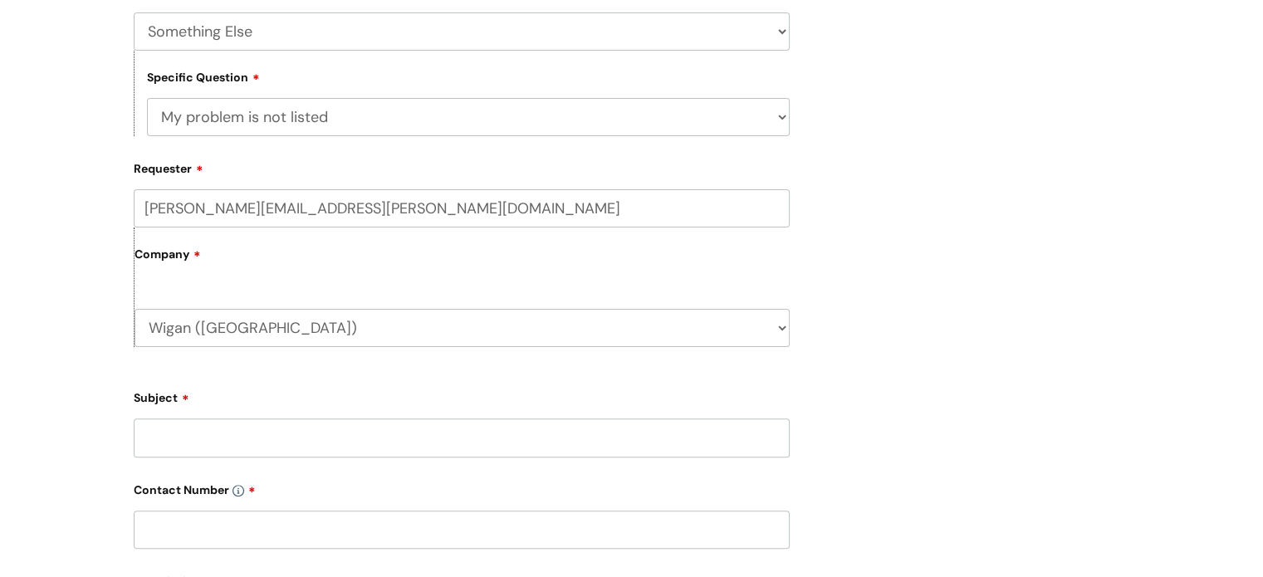
scroll to position [415, 0]
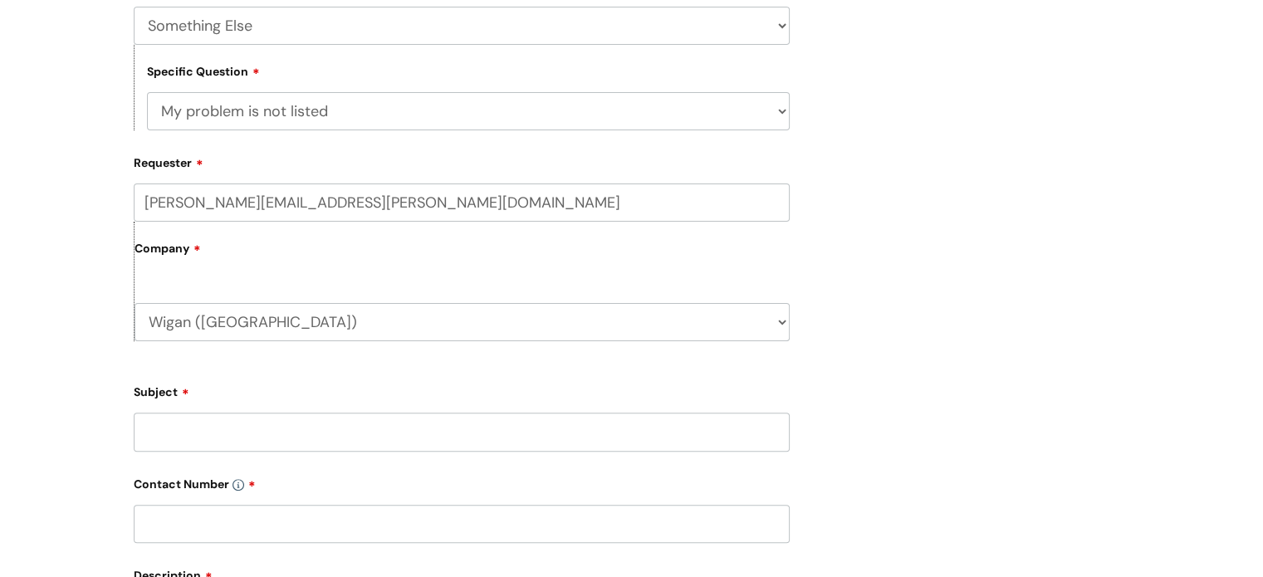
click at [254, 423] on input "Subject" at bounding box center [462, 432] width 656 height 38
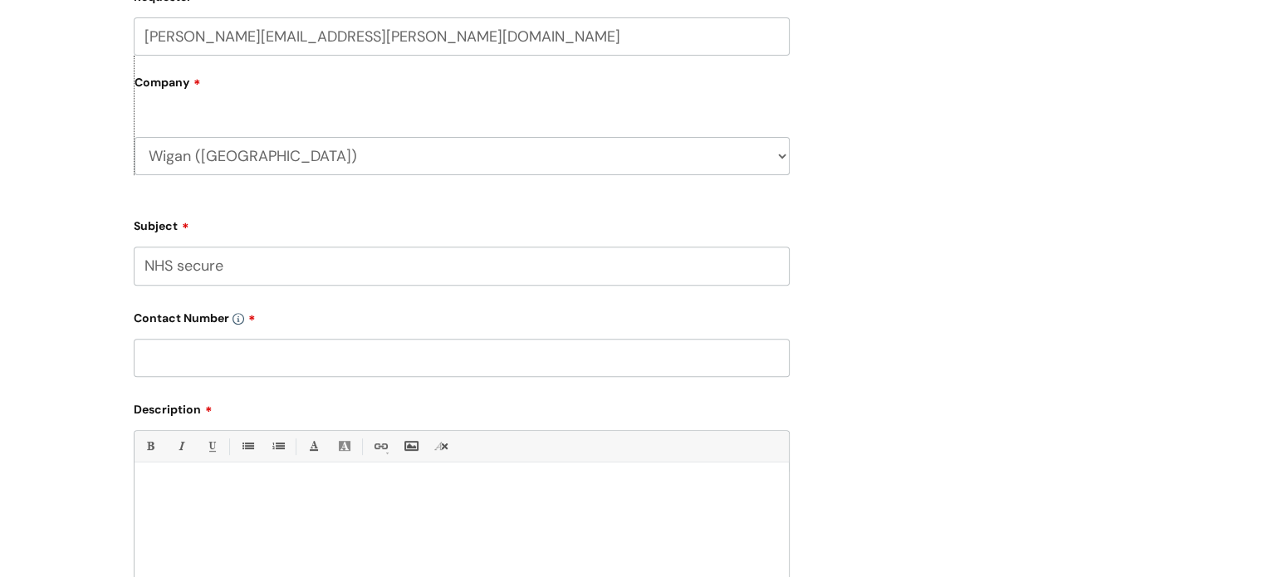
type input "NHS secure"
click at [256, 359] on input "text" at bounding box center [462, 358] width 656 height 38
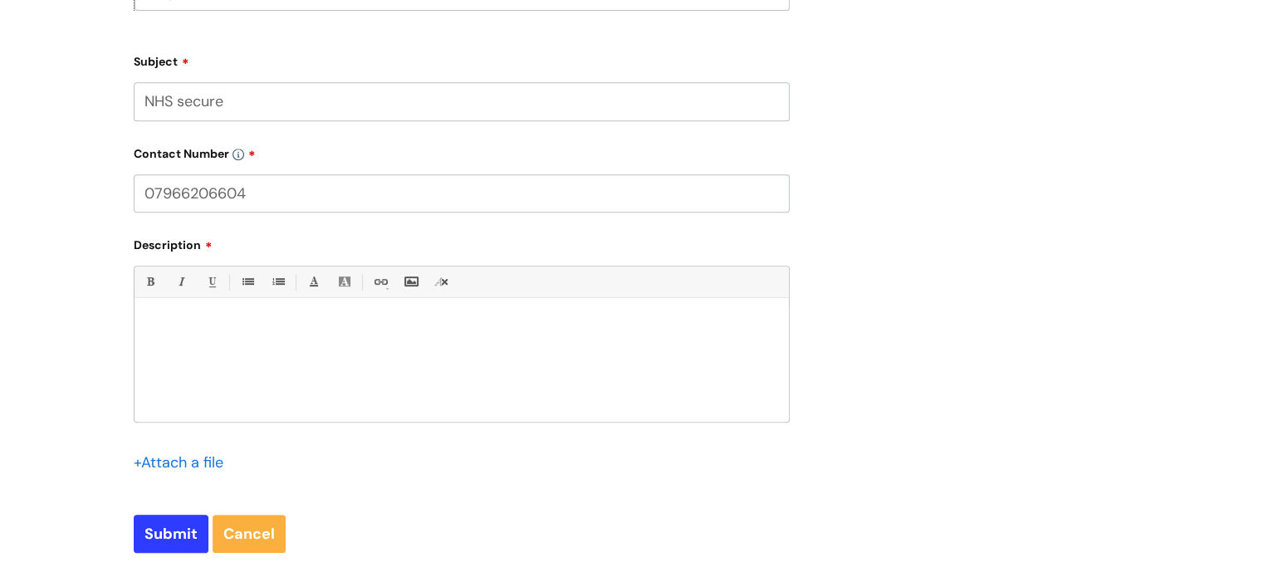
scroll to position [747, 0]
type input "07966206604"
click at [252, 355] on div at bounding box center [461, 363] width 654 height 115
drag, startPoint x: 757, startPoint y: 0, endPoint x: 447, endPoint y: 322, distance: 447.4
click at [448, 322] on p "HI, I cannot access the secure HS account inc. via a" at bounding box center [461, 325] width 629 height 15
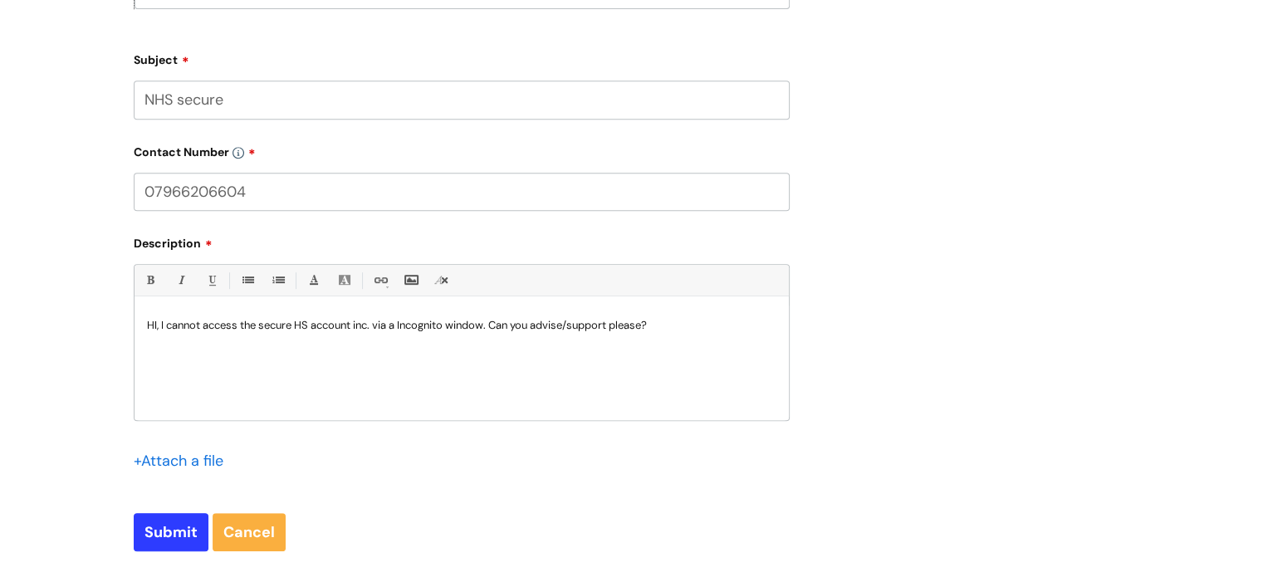
click at [677, 322] on p "HI, I cannot access the secure HS account inc. via a Incognito window. Can you …" at bounding box center [461, 325] width 629 height 15
click at [161, 527] on input "Submit" at bounding box center [171, 532] width 75 height 38
type input "Please Wait..."
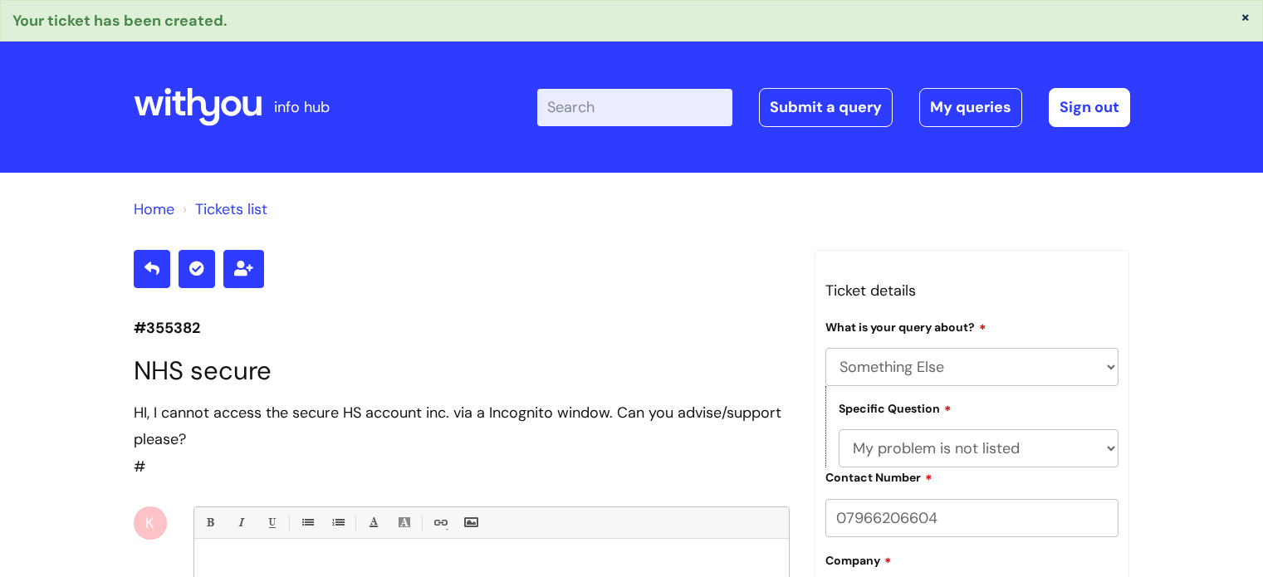
select select "Something Else"
select select "My problem is not listed"
